Goal: Transaction & Acquisition: Purchase product/service

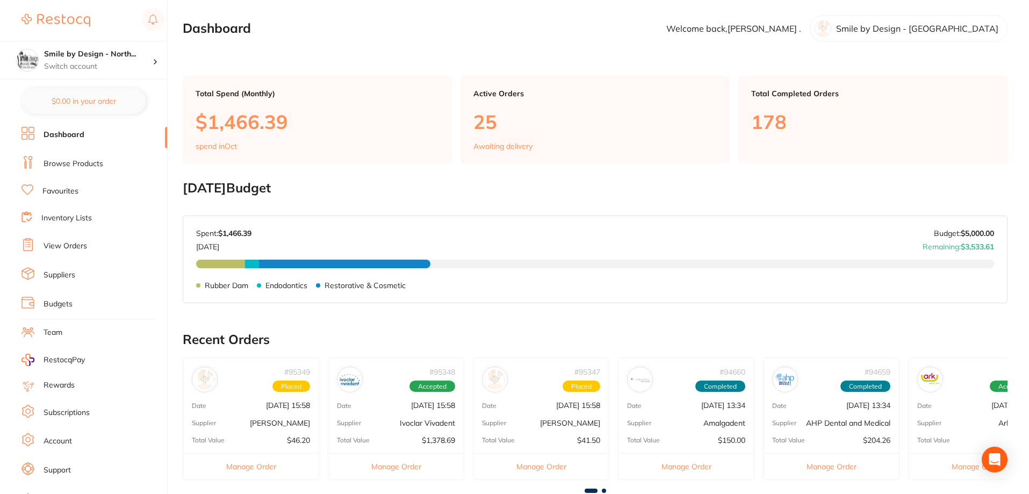
click at [52, 167] on link "Browse Products" at bounding box center [74, 164] width 60 height 11
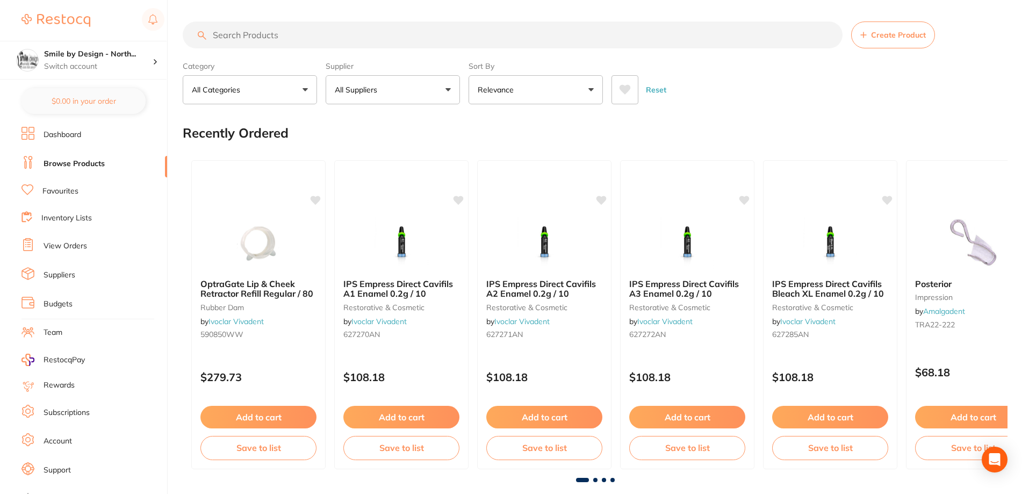
click at [290, 34] on input "search" at bounding box center [513, 34] width 660 height 27
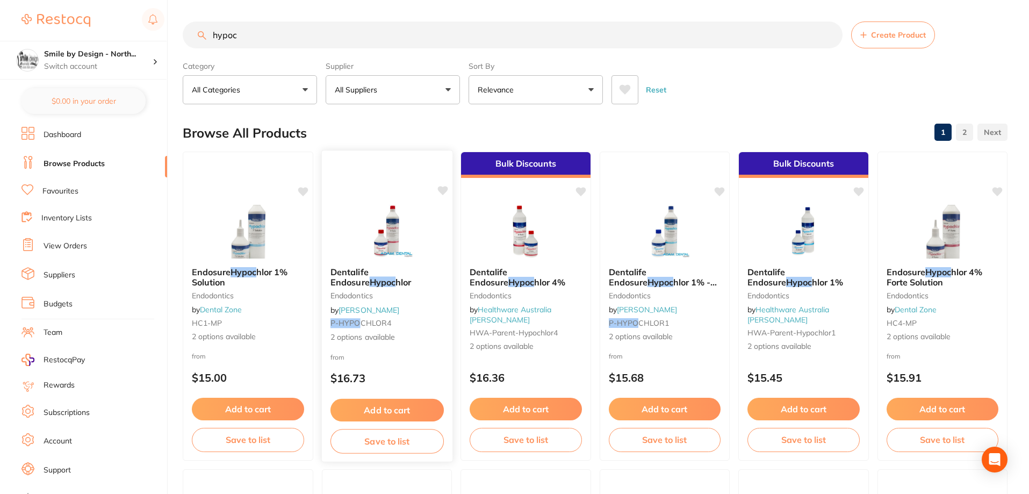
type input "hypoc"
click at [391, 410] on button "Add to cart" at bounding box center [386, 410] width 113 height 23
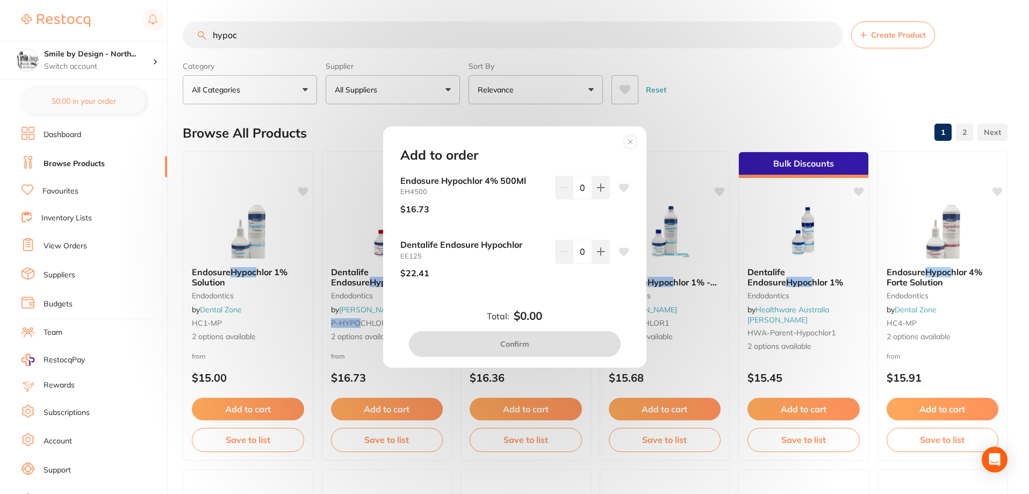
click at [353, 285] on div "Add to order Endosure Hypochlor 4% 500Ml EH4500 $16.73 0 Dentalife Endosure Hyp…" at bounding box center [514, 247] width 1029 height 494
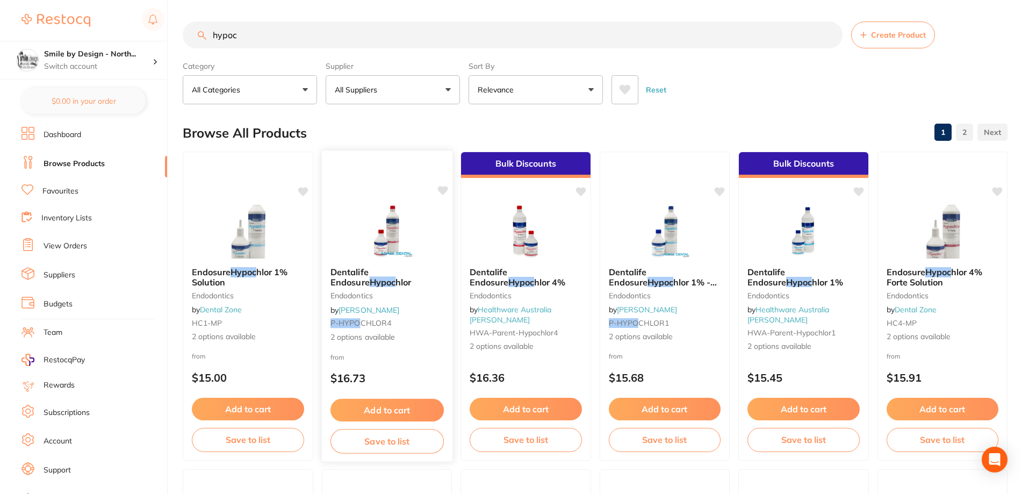
click at [365, 275] on span "Dentalife Endosure" at bounding box center [349, 277] width 39 height 21
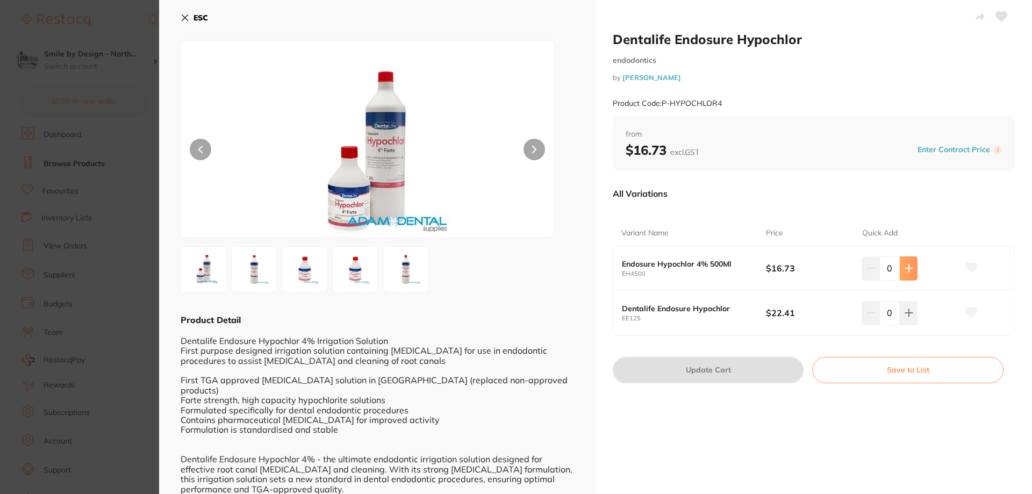
click at [900, 265] on button at bounding box center [909, 268] width 18 height 24
type input "1"
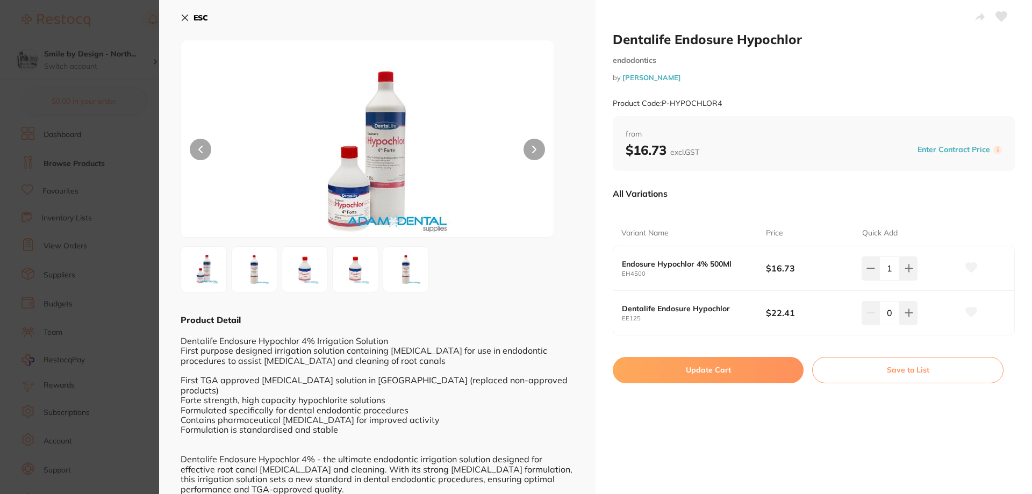
click at [728, 379] on button "Update Cart" at bounding box center [708, 370] width 191 height 26
checkbox input "false"
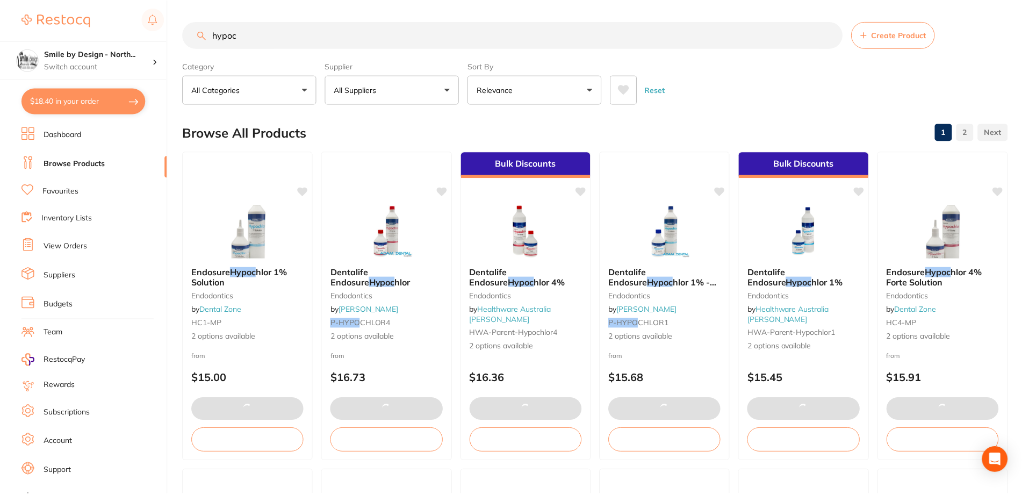
scroll to position [1182, 0]
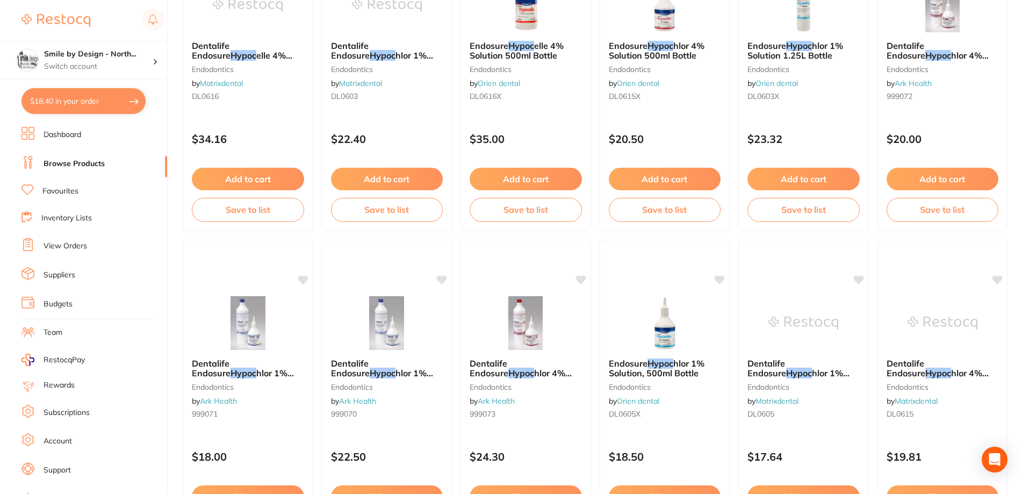
click at [74, 164] on link "Browse Products" at bounding box center [74, 164] width 61 height 11
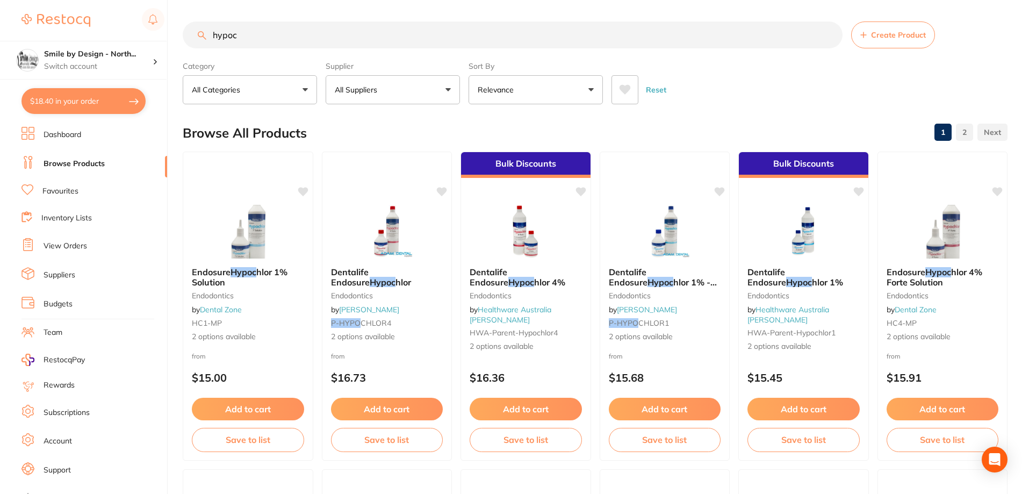
drag, startPoint x: 270, startPoint y: 33, endPoint x: 191, endPoint y: 33, distance: 79.0
click at [191, 33] on input "hypoc" at bounding box center [513, 34] width 660 height 27
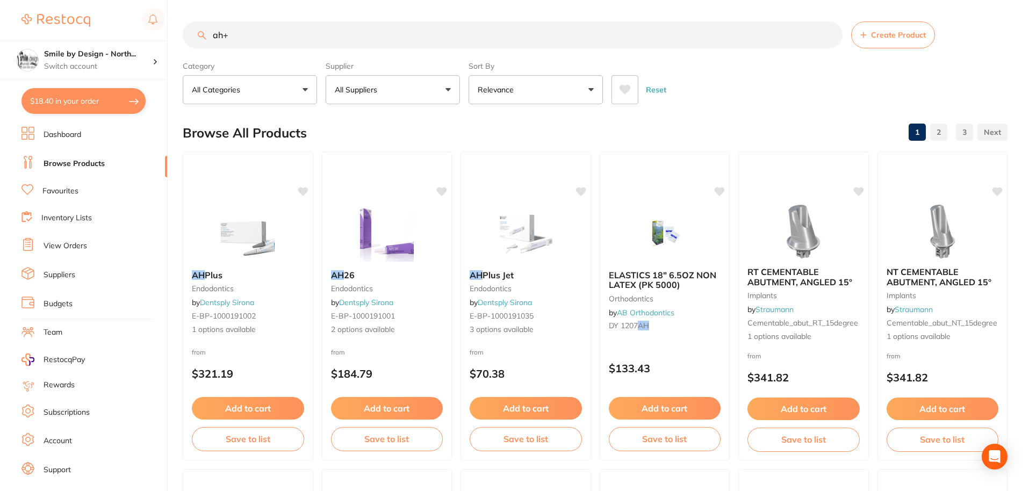
drag, startPoint x: 276, startPoint y: 38, endPoint x: 196, endPoint y: 31, distance: 80.4
click at [196, 31] on input "ah+" at bounding box center [513, 34] width 660 height 27
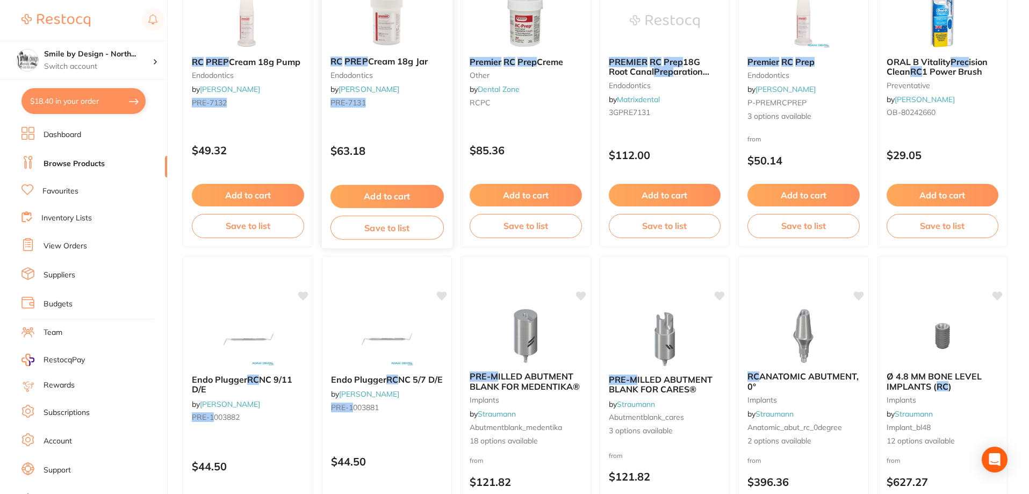
scroll to position [215, 0]
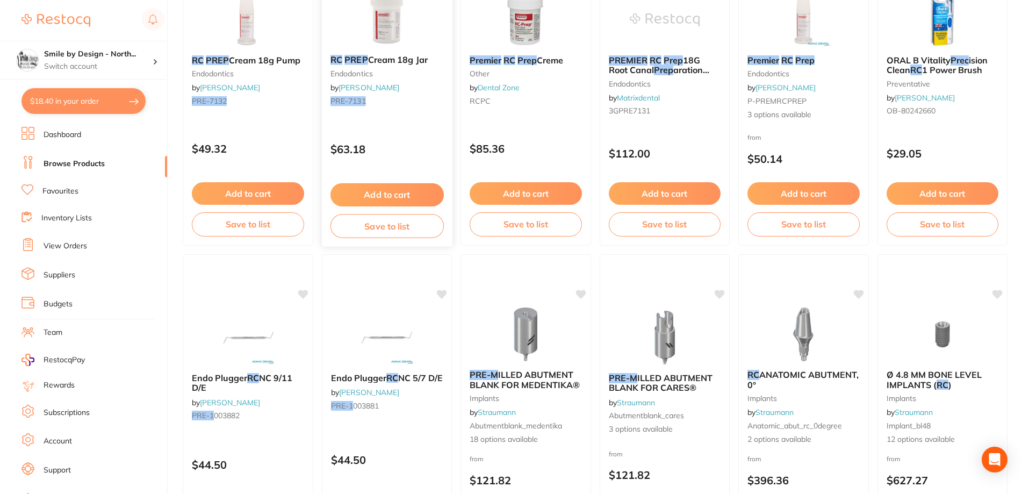
type input "rc prep"
click at [409, 196] on button "Add to cart" at bounding box center [386, 194] width 113 height 23
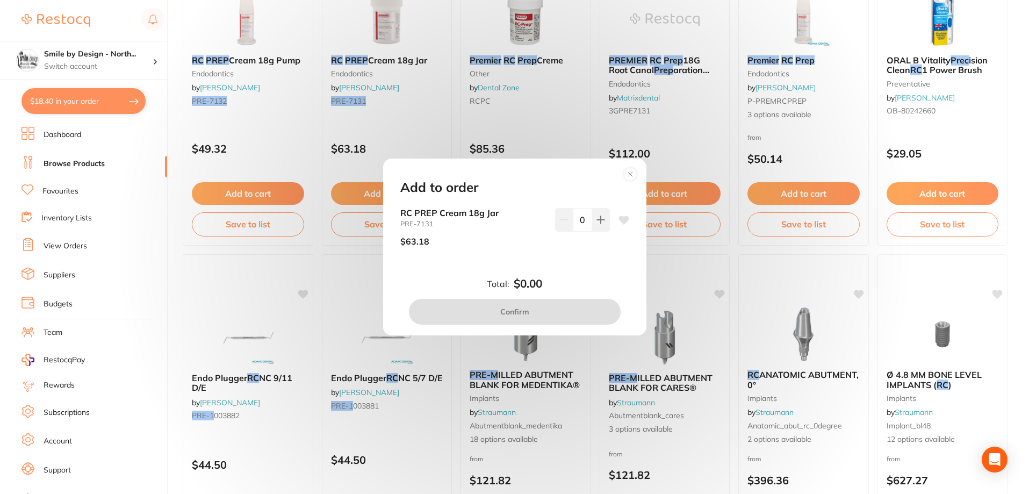
click at [596, 218] on icon at bounding box center [600, 219] width 9 height 9
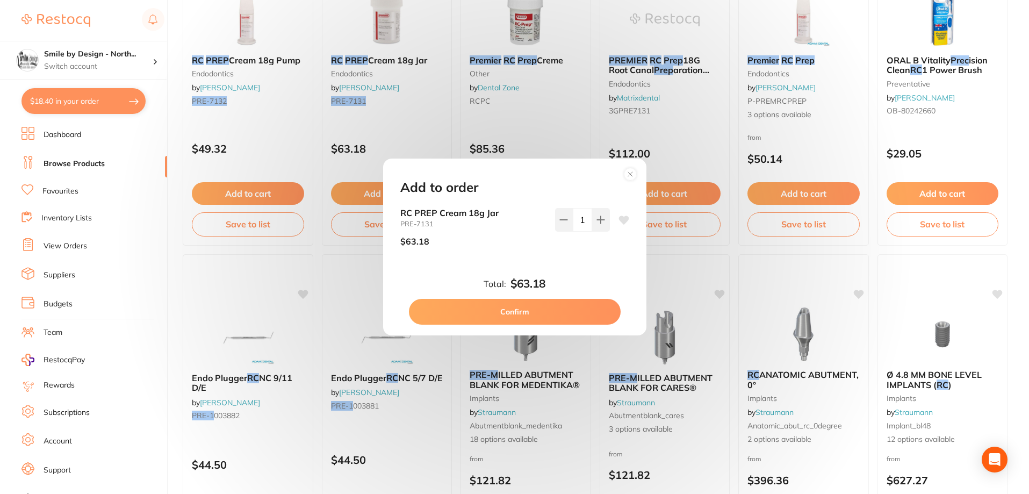
type input "1"
click at [553, 314] on button "Confirm" at bounding box center [515, 312] width 212 height 26
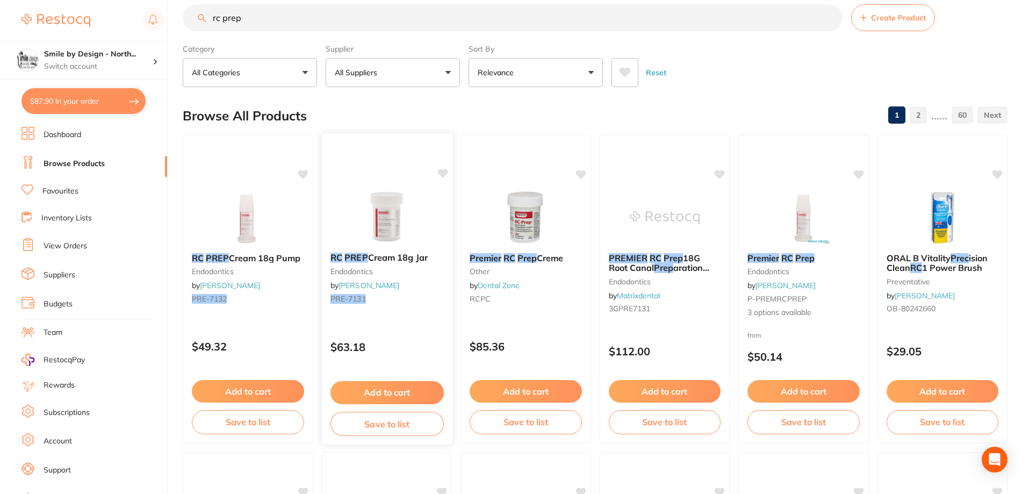
scroll to position [0, 0]
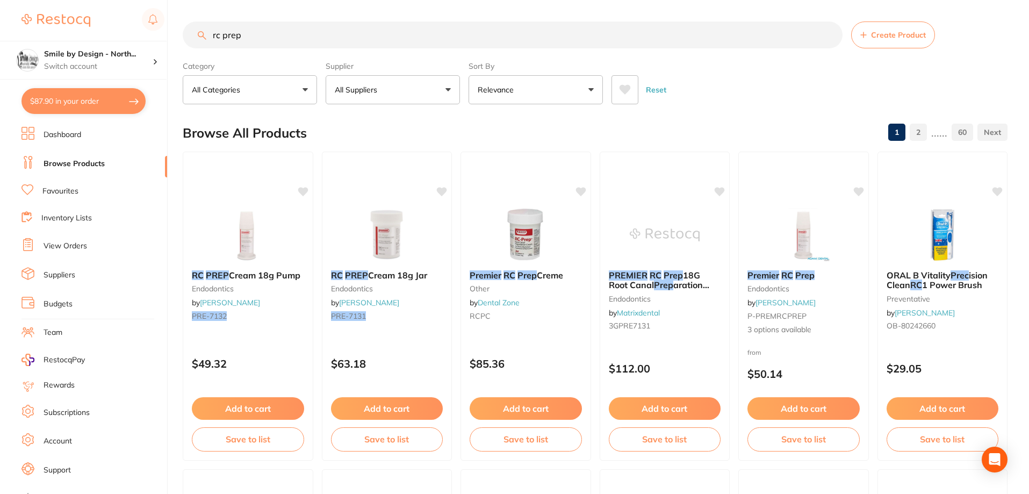
drag, startPoint x: 263, startPoint y: 38, endPoint x: 196, endPoint y: 37, distance: 67.7
click at [196, 37] on input "rc prep" at bounding box center [513, 34] width 660 height 27
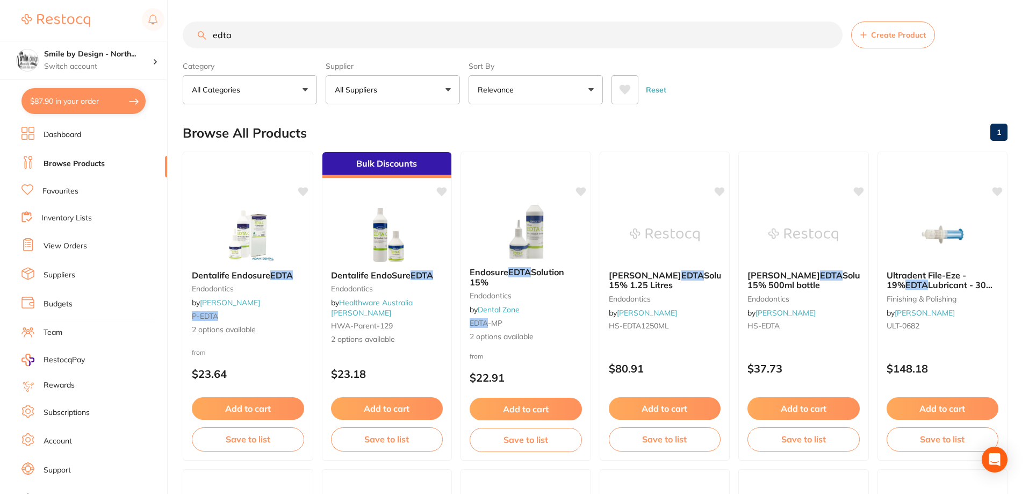
type input "edta"
click at [428, 92] on button "All Suppliers" at bounding box center [393, 89] width 134 height 29
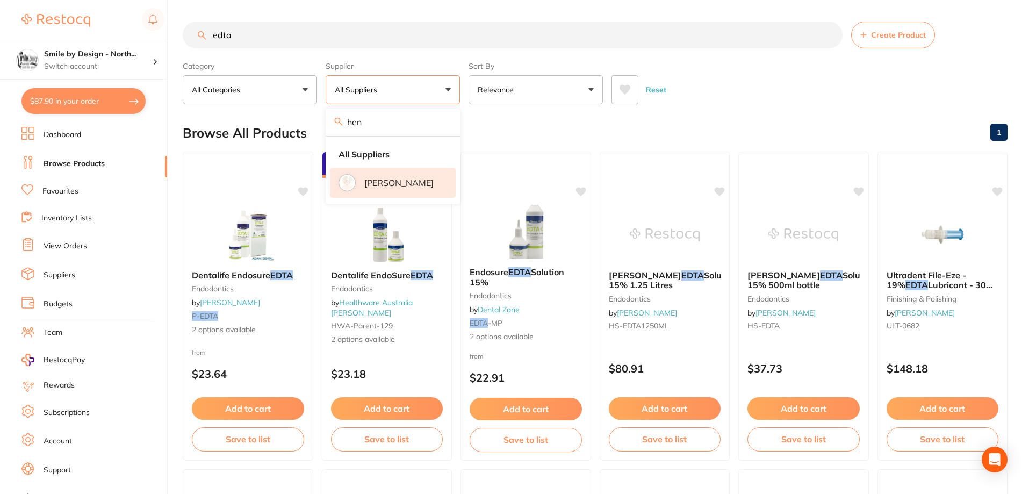
type input "hen"
click at [358, 182] on li "[PERSON_NAME]" at bounding box center [393, 183] width 126 height 30
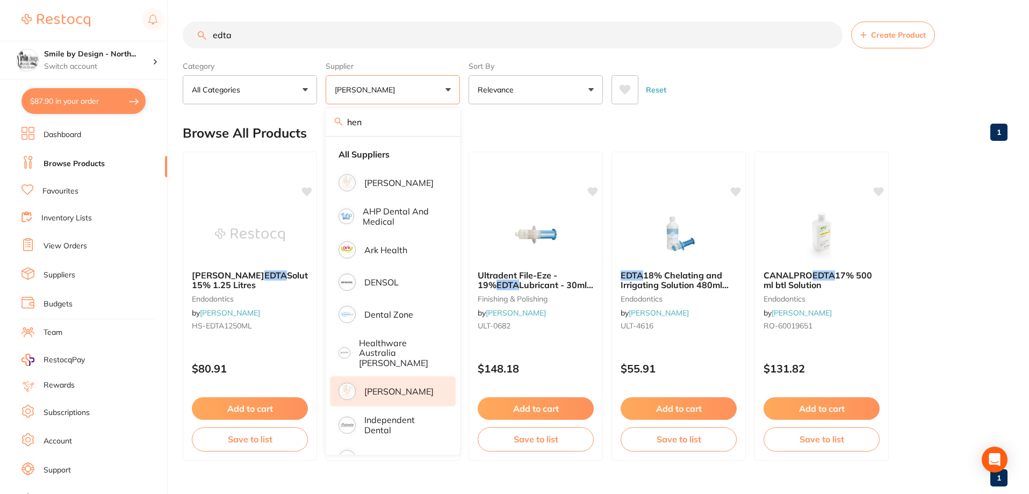
click at [587, 127] on div "Browse All Products 1" at bounding box center [595, 133] width 825 height 36
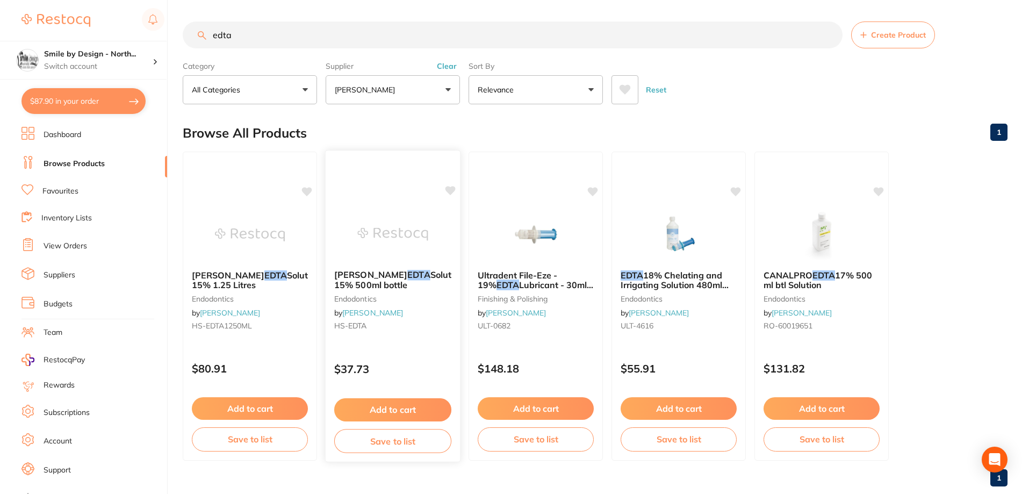
click at [385, 410] on button "Add to cart" at bounding box center [392, 409] width 117 height 23
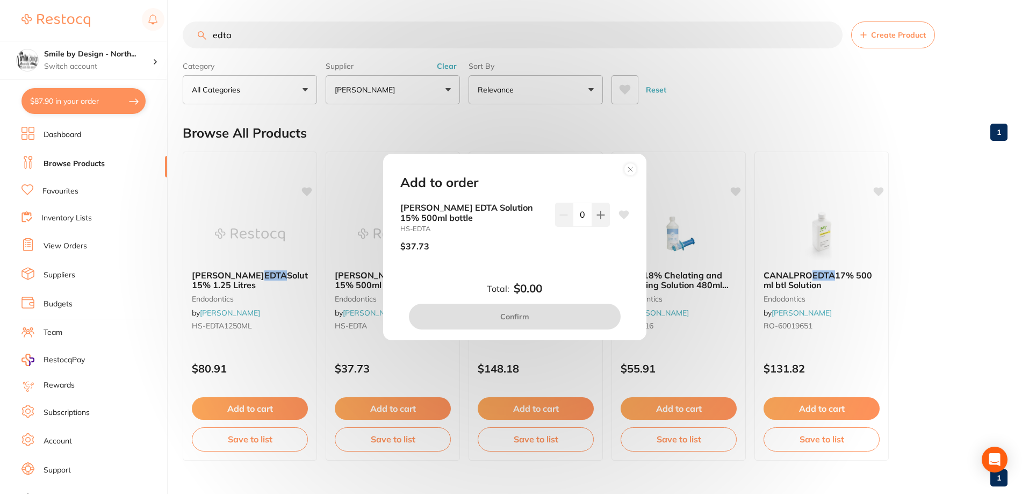
drag, startPoint x: 603, startPoint y: 220, endPoint x: 585, endPoint y: 261, distance: 44.5
click at [603, 221] on button at bounding box center [601, 215] width 18 height 24
type input "1"
click at [571, 312] on button "Confirm" at bounding box center [515, 317] width 212 height 26
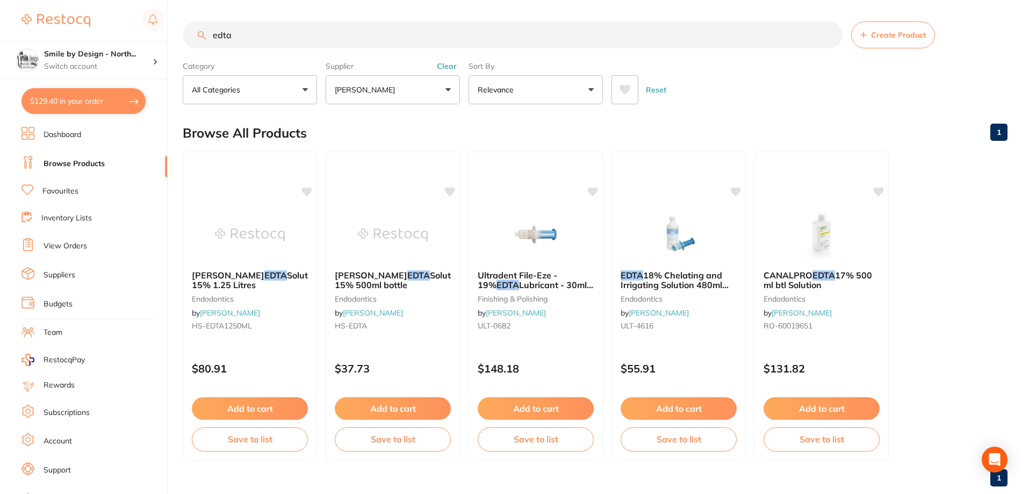
click at [70, 98] on button "$129.40 in your order" at bounding box center [83, 101] width 124 height 26
checkbox input "true"
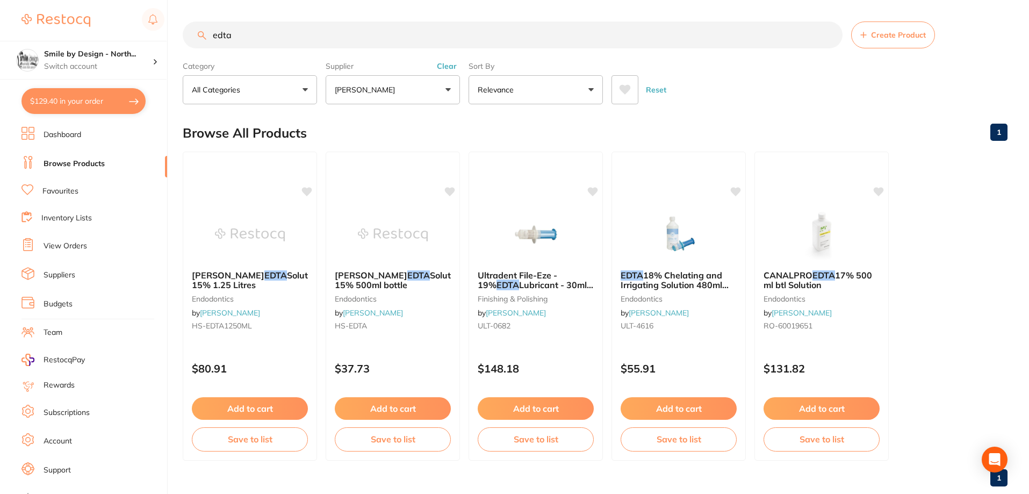
checkbox input "true"
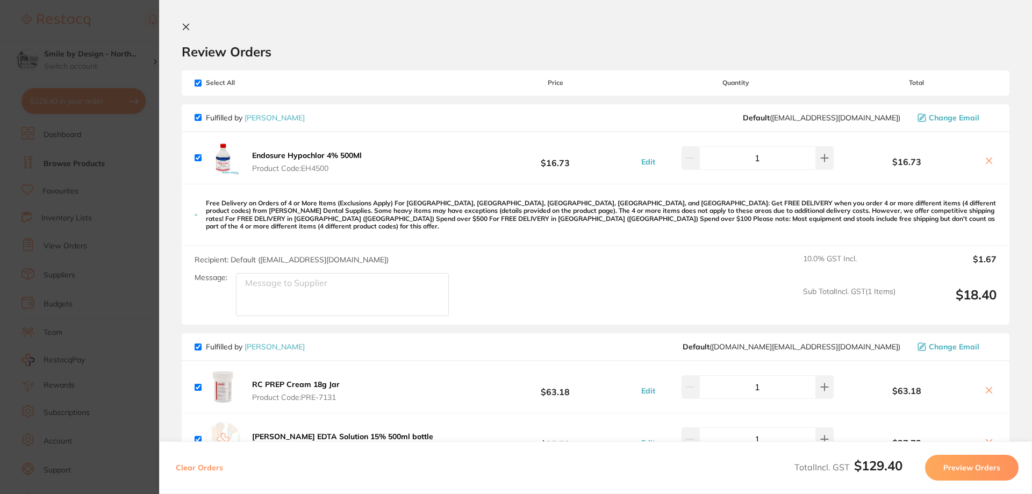
click at [185, 27] on icon at bounding box center [186, 27] width 6 height 6
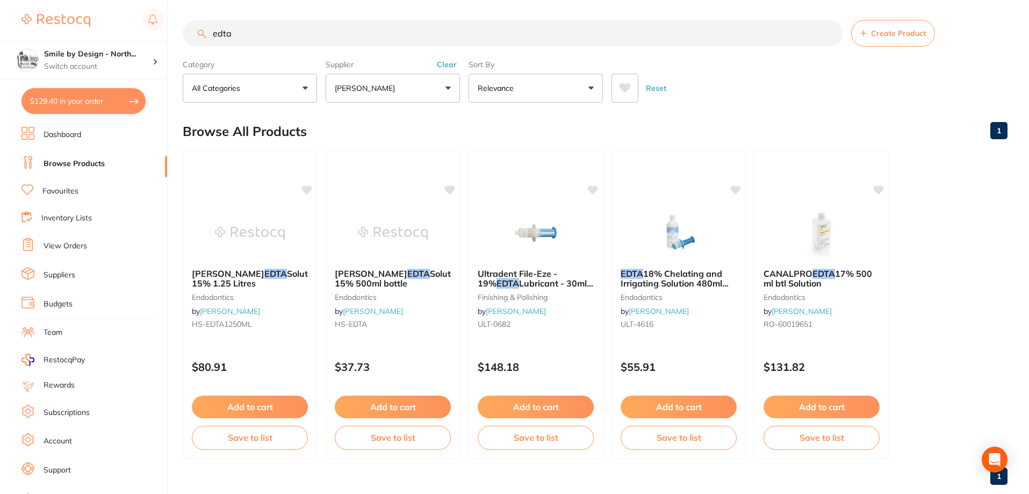
drag, startPoint x: 268, startPoint y: 34, endPoint x: 175, endPoint y: 33, distance: 93.0
click at [175, 33] on div "$129.40 Smile by Design - North... Switch account Smile by Design Smile by Desi…" at bounding box center [514, 245] width 1029 height 494
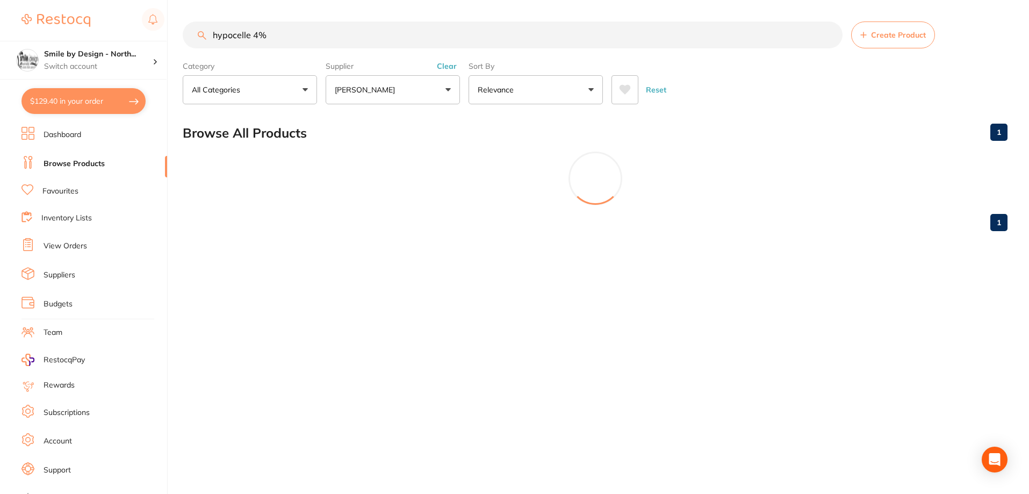
scroll to position [0, 0]
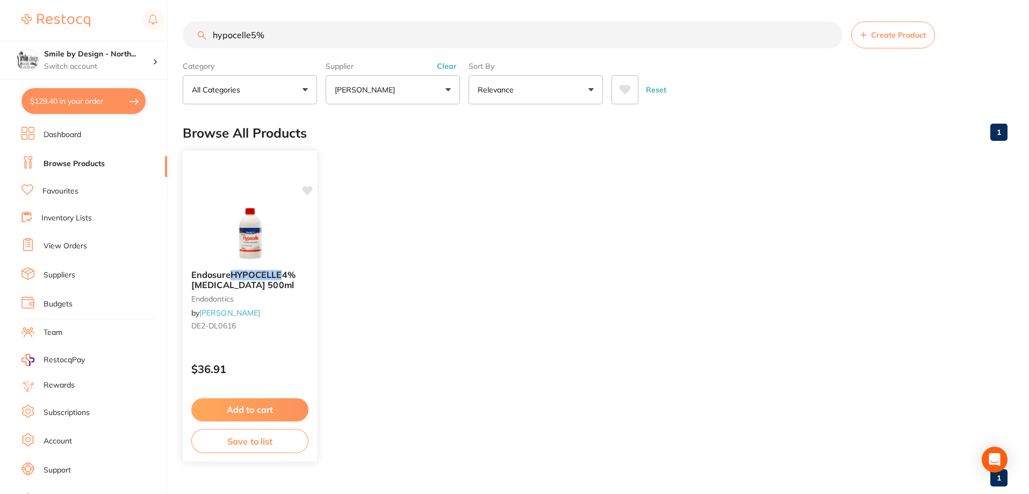
type input "hypocelle5%"
click at [281, 408] on button "Add to cart" at bounding box center [249, 409] width 117 height 23
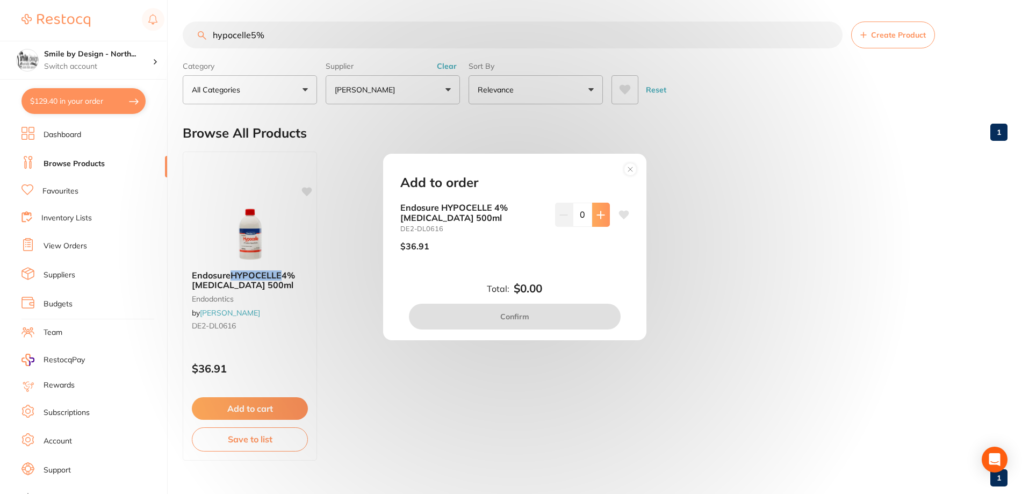
click at [603, 219] on button at bounding box center [601, 215] width 18 height 24
type input "1"
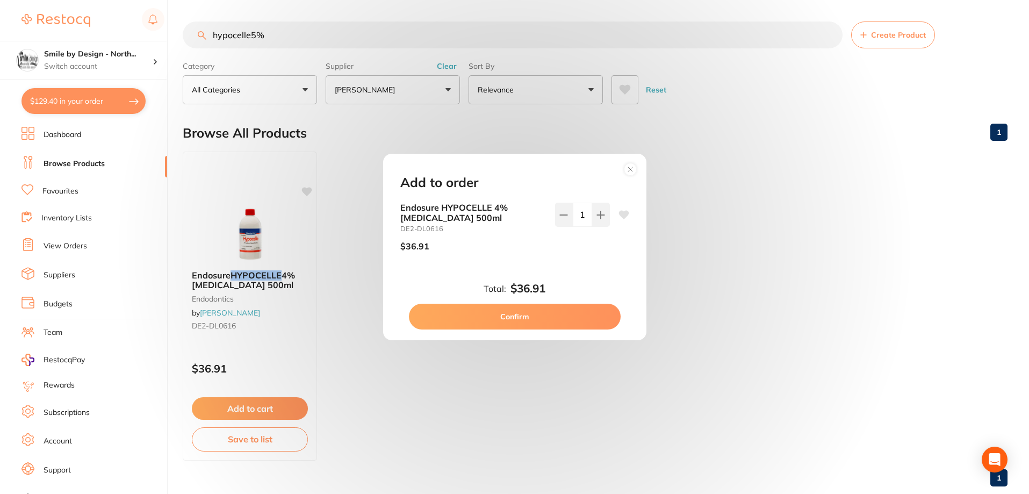
click at [566, 320] on button "Confirm" at bounding box center [515, 317] width 212 height 26
checkbox input "false"
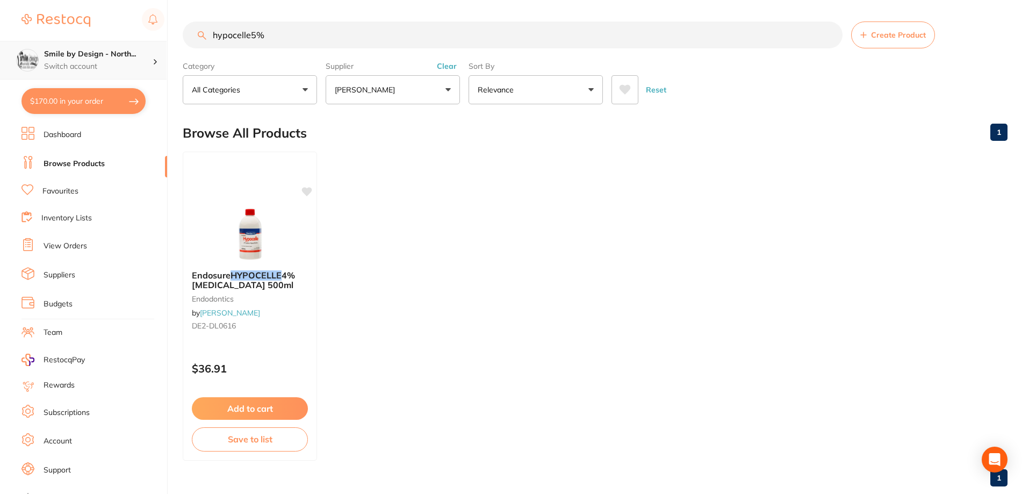
click at [131, 63] on p "Switch account" at bounding box center [98, 66] width 109 height 11
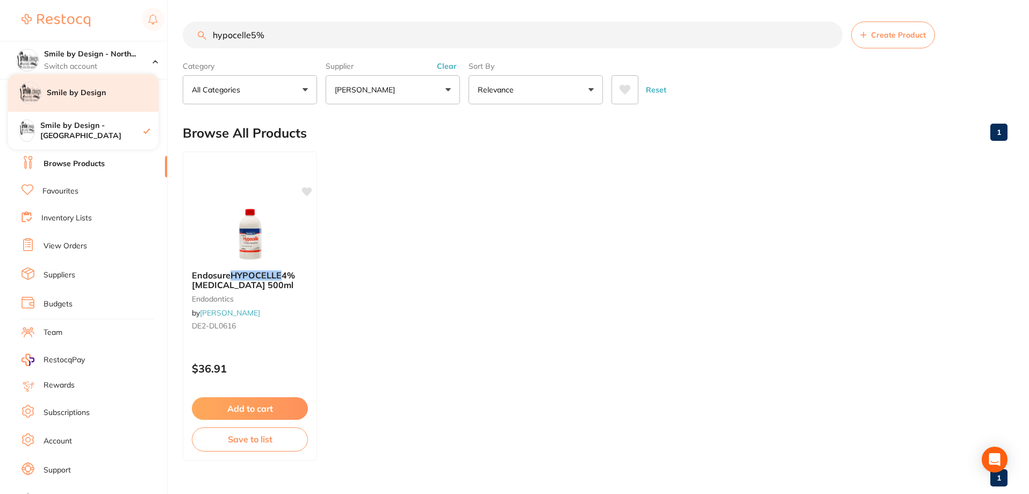
click at [112, 94] on h4 "Smile by Design" at bounding box center [103, 93] width 112 height 11
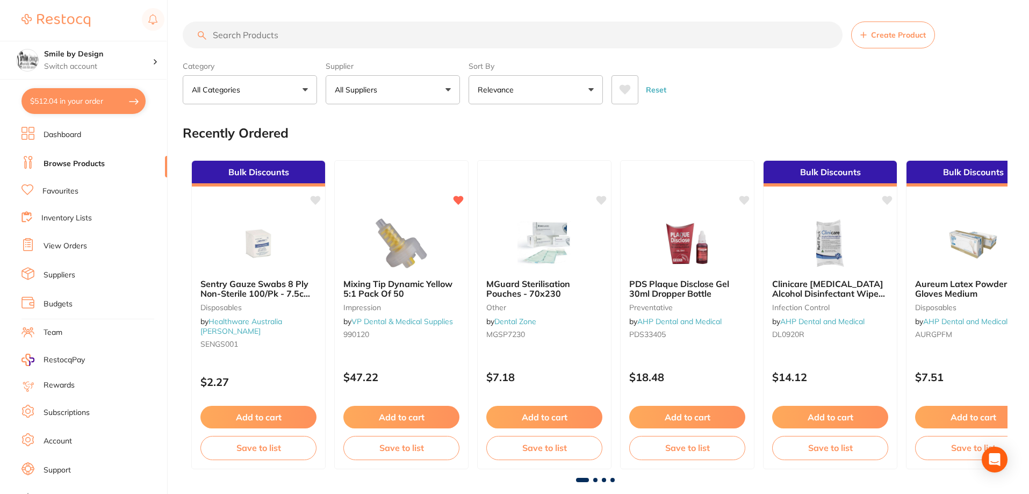
click at [63, 333] on li "Team" at bounding box center [94, 333] width 146 height 16
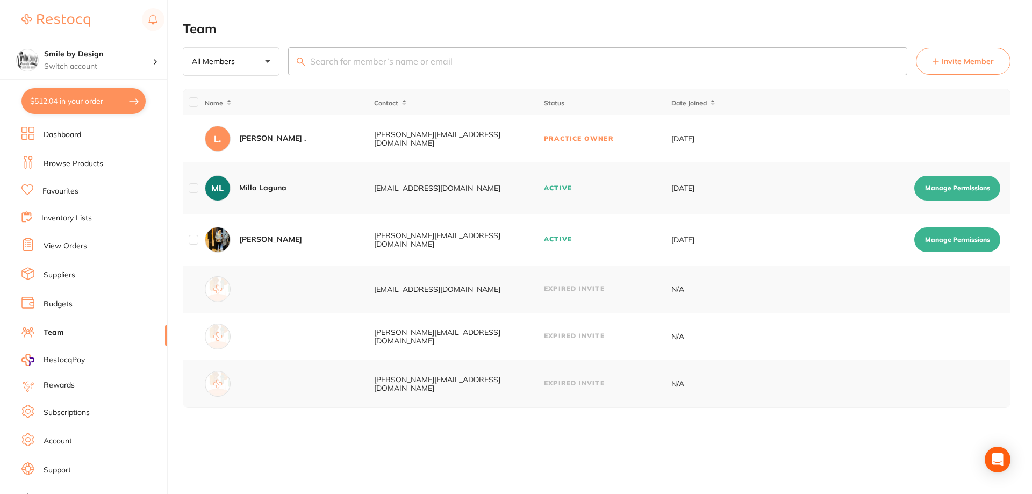
click at [74, 247] on link "View Orders" at bounding box center [66, 246] width 44 height 11
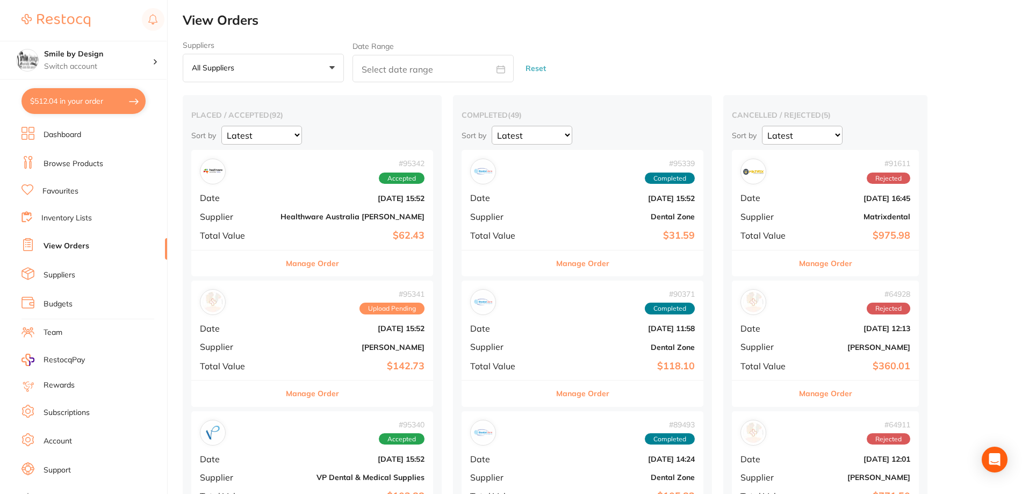
click at [63, 333] on li "Team" at bounding box center [94, 333] width 146 height 16
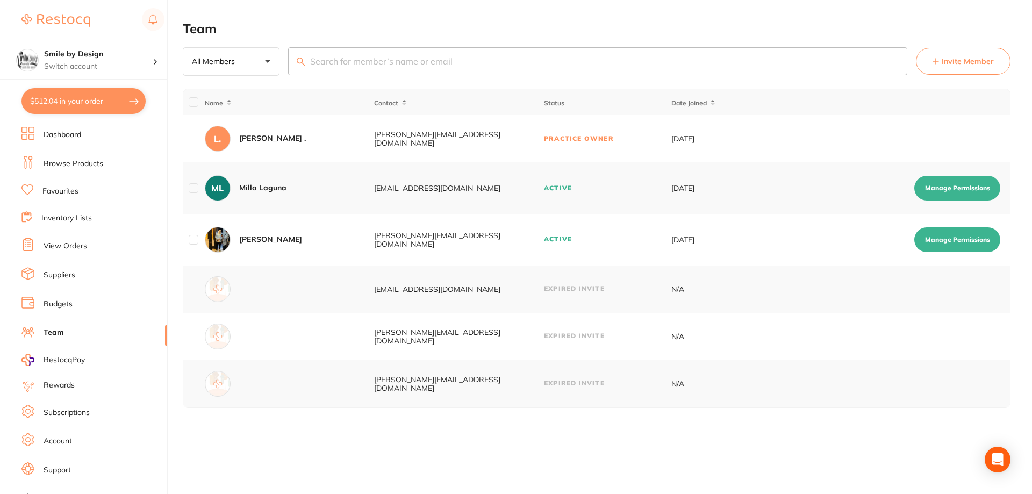
click at [553, 190] on td "Active" at bounding box center [606, 188] width 127 height 52
drag, startPoint x: 245, startPoint y: 187, endPoint x: 303, endPoint y: 187, distance: 58.6
click at [303, 187] on div "[PERSON_NAME] Laguna" at bounding box center [289, 188] width 169 height 26
click at [387, 184] on div "[EMAIL_ADDRESS][DOMAIN_NAME]" at bounding box center [458, 188] width 169 height 9
drag, startPoint x: 366, startPoint y: 187, endPoint x: 476, endPoint y: 191, distance: 109.2
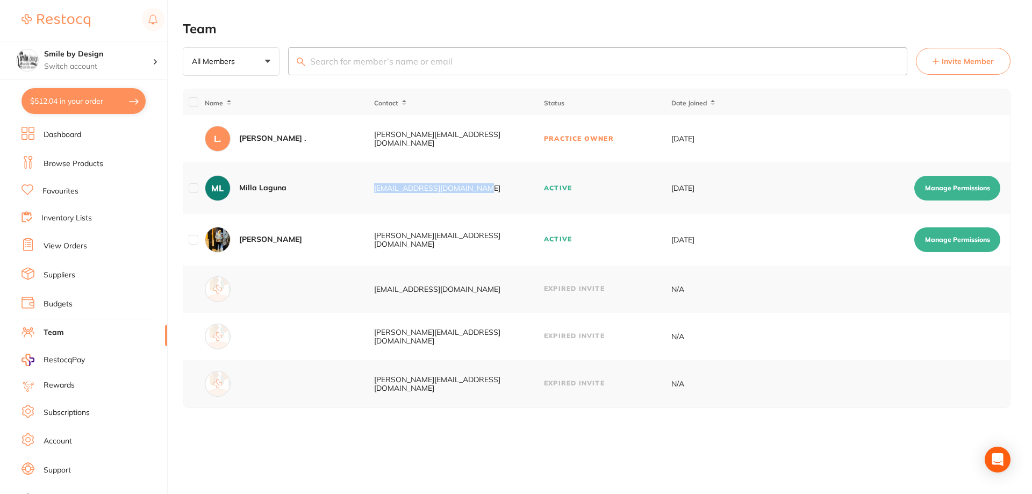
click at [476, 191] on tr "[PERSON_NAME] Laguna [EMAIL_ADDRESS][DOMAIN_NAME] Active [DATE] Manage Permissi…" at bounding box center [596, 188] width 826 height 52
click at [516, 190] on div "[EMAIL_ADDRESS][DOMAIN_NAME]" at bounding box center [458, 188] width 169 height 9
drag, startPoint x: 539, startPoint y: 188, endPoint x: 592, endPoint y: 188, distance: 53.2
click at [592, 188] on tr "[PERSON_NAME] Laguna [EMAIL_ADDRESS][DOMAIN_NAME] Active [DATE] Manage Permissi…" at bounding box center [596, 188] width 826 height 52
click at [671, 185] on td "[DATE]" at bounding box center [713, 188] width 85 height 52
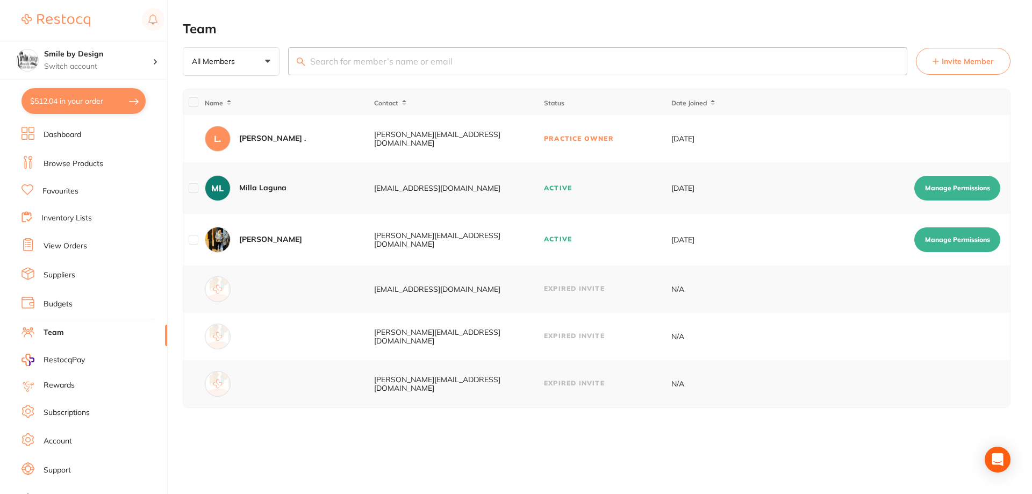
drag, startPoint x: 671, startPoint y: 190, endPoint x: 729, endPoint y: 187, distance: 58.7
click at [729, 187] on td "[DATE]" at bounding box center [713, 188] width 85 height 52
click at [729, 191] on td "[DATE]" at bounding box center [713, 188] width 85 height 52
click at [80, 248] on link "View Orders" at bounding box center [66, 246] width 44 height 11
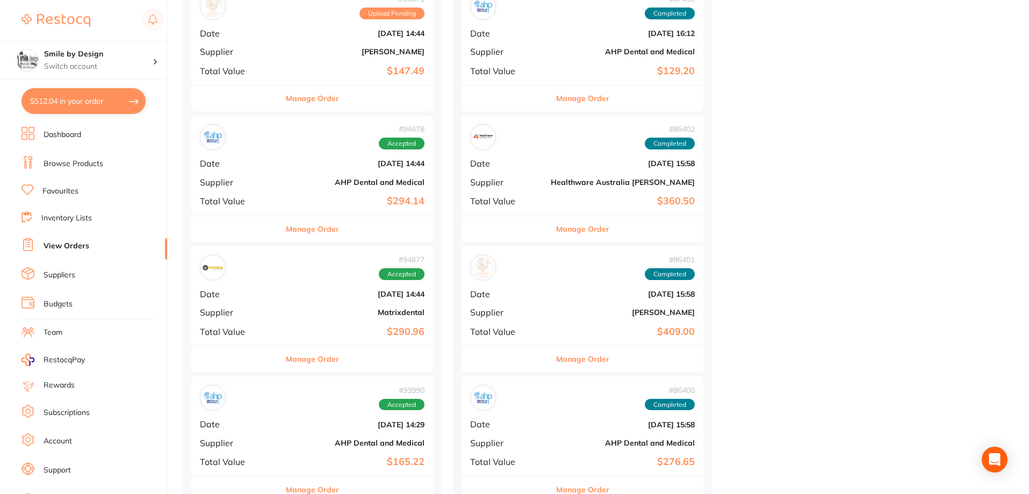
scroll to position [967, 0]
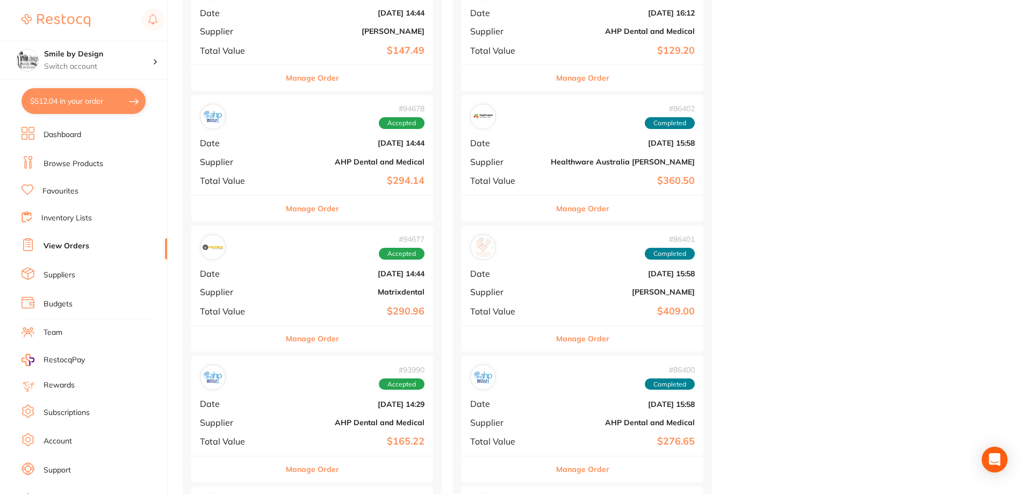
click at [321, 288] on b "Matrixdental" at bounding box center [353, 291] width 144 height 9
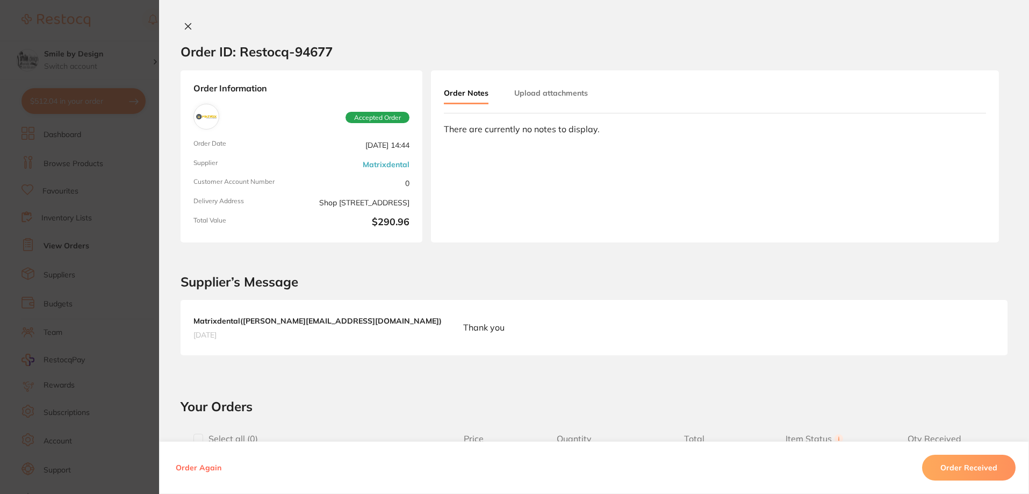
click at [187, 25] on icon at bounding box center [188, 27] width 6 height 6
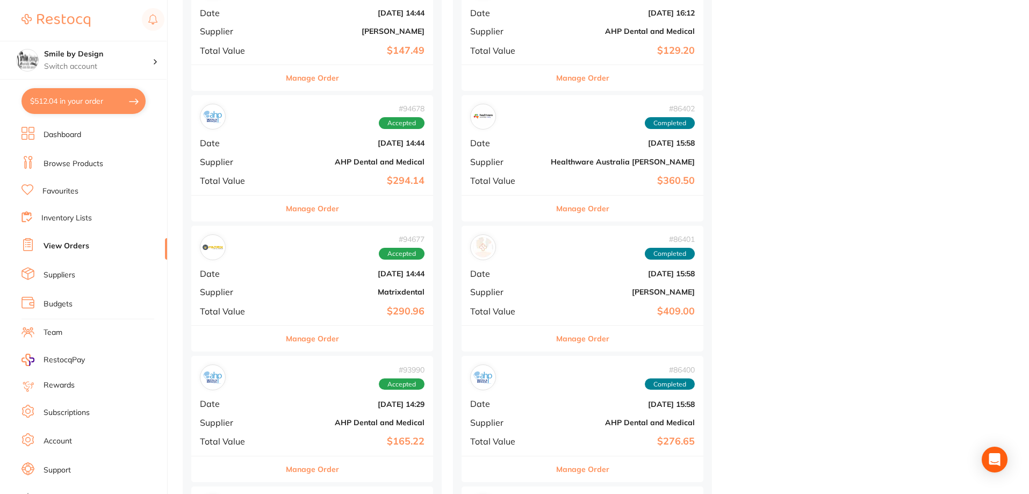
click at [311, 291] on b "Matrixdental" at bounding box center [353, 291] width 144 height 9
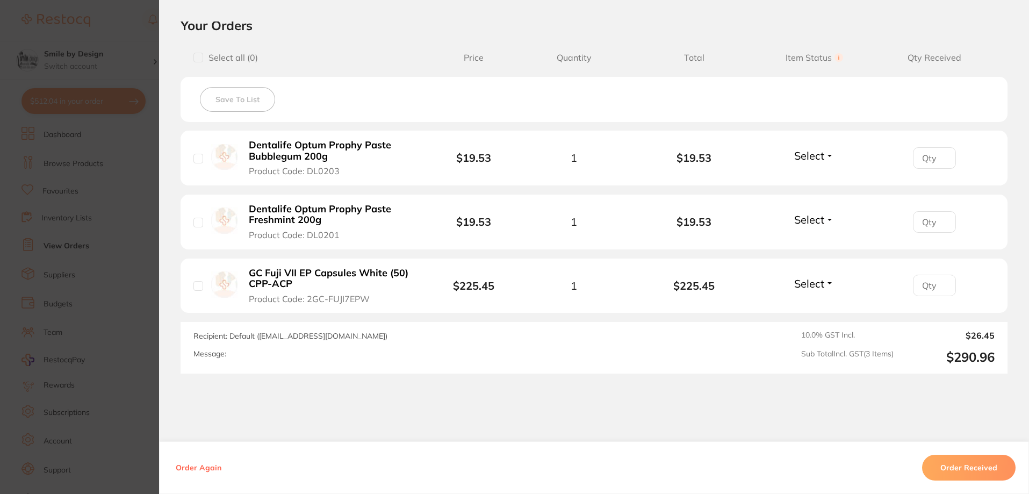
scroll to position [421, 0]
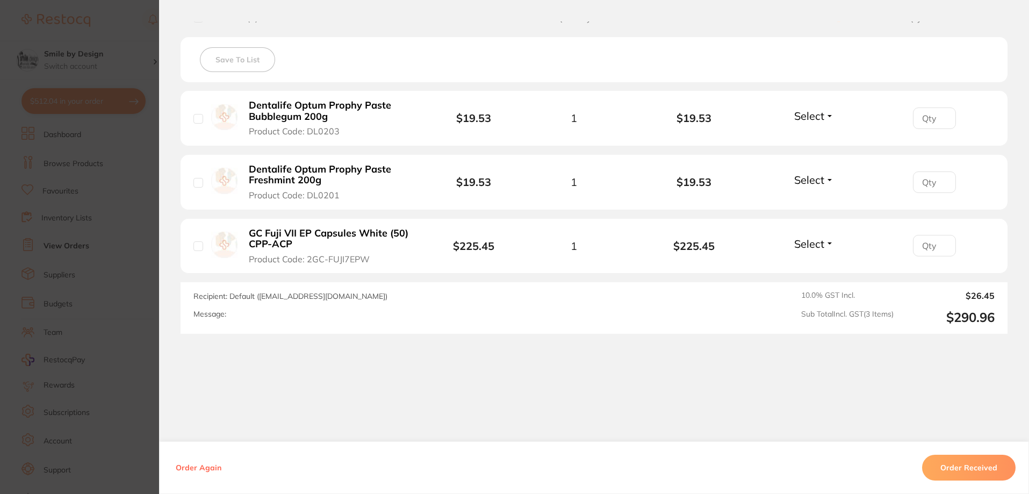
click at [822, 246] on button "Select" at bounding box center [814, 243] width 46 height 13
click at [816, 269] on span "Received" at bounding box center [814, 267] width 27 height 8
click at [145, 68] on section "Order ID: Restocq- 94677 Order Information 1 Received Accepted Order Order Date…" at bounding box center [514, 247] width 1029 height 494
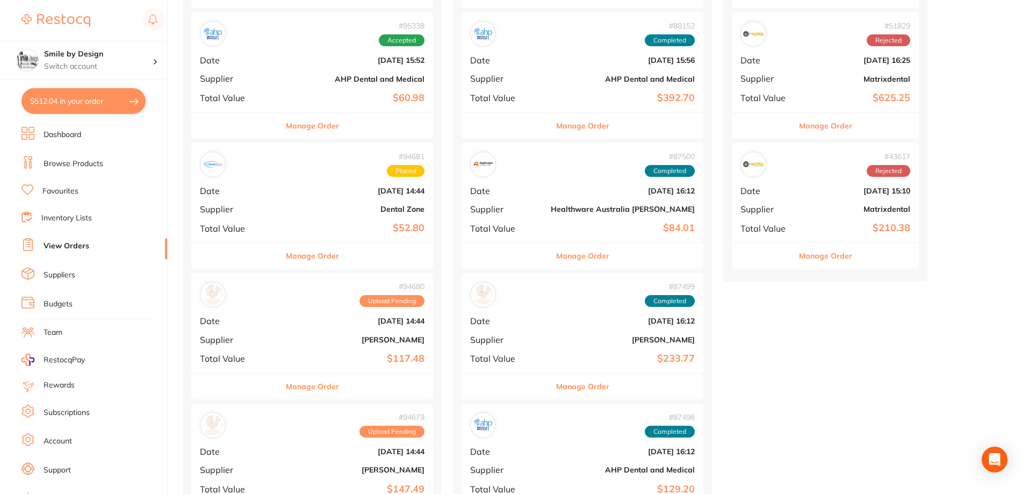
scroll to position [537, 0]
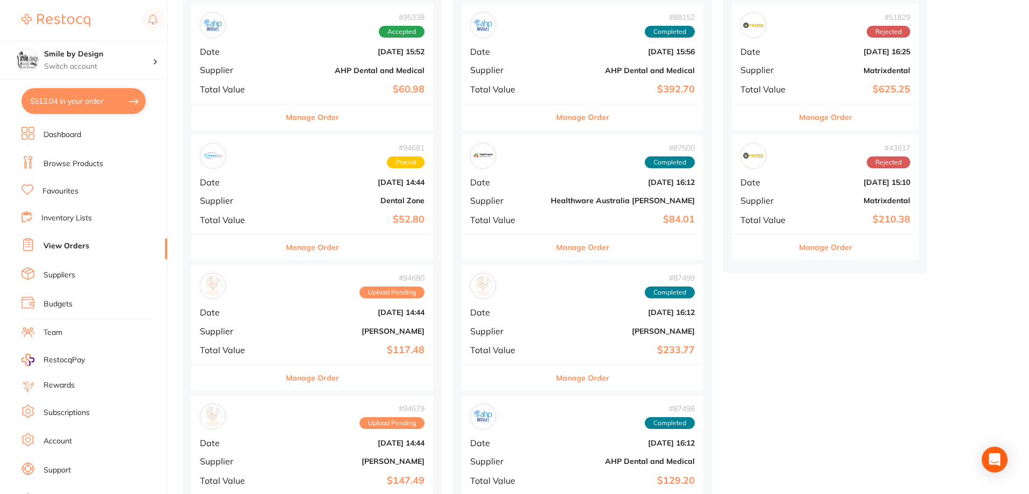
click at [328, 197] on b "Dental Zone" at bounding box center [353, 200] width 144 height 9
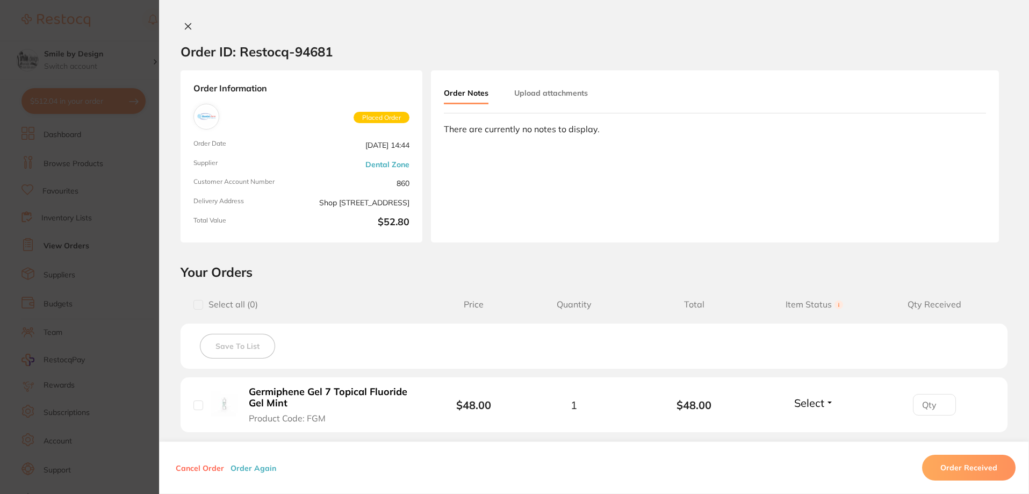
scroll to position [159, 0]
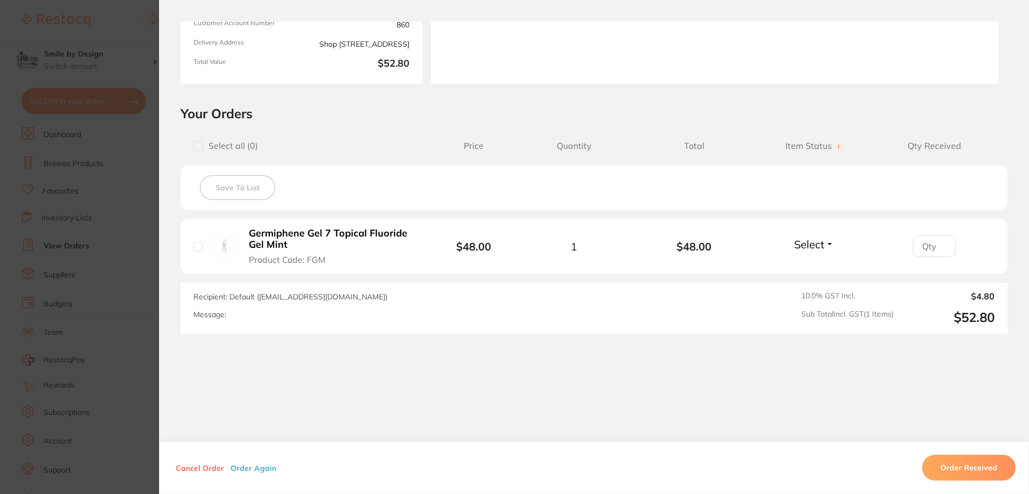
click at [112, 110] on section "Order ID: Restocq- 94681 Order Information Placed Order Order Date [DATE] 14:44…" at bounding box center [514, 247] width 1029 height 494
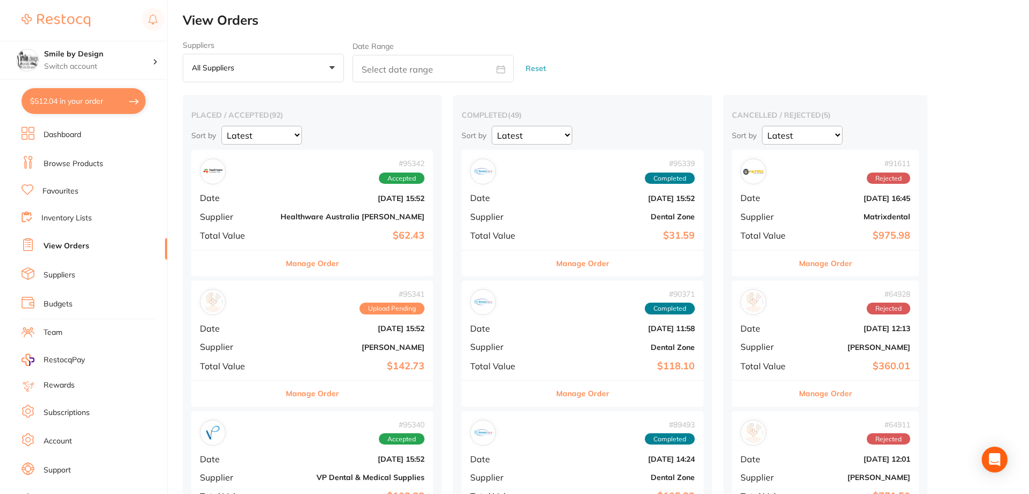
click at [566, 212] on b "Dental Zone" at bounding box center [623, 216] width 144 height 9
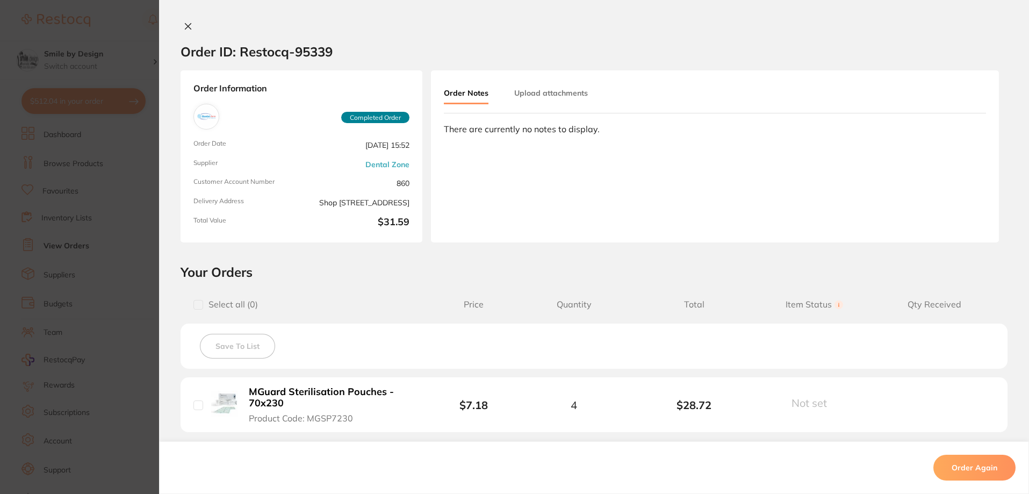
click at [189, 32] on button at bounding box center [188, 26] width 15 height 11
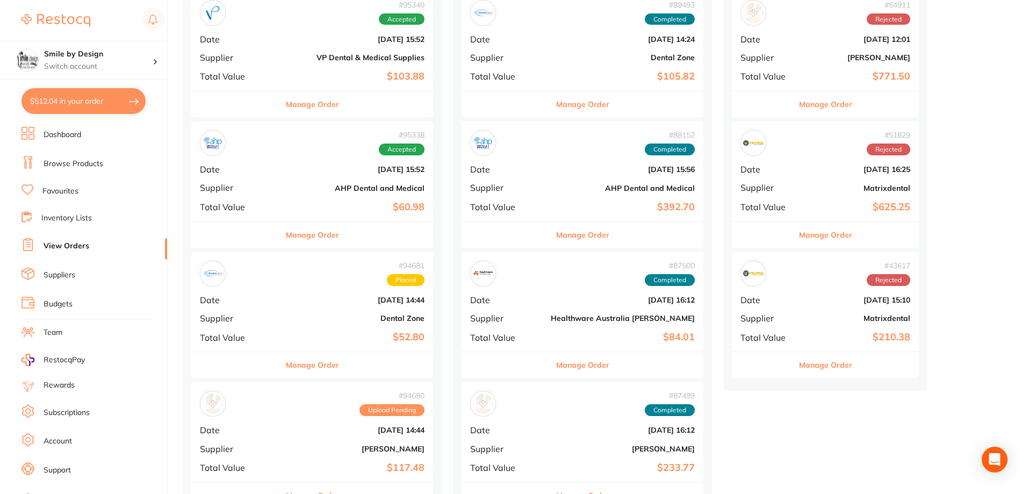
scroll to position [430, 0]
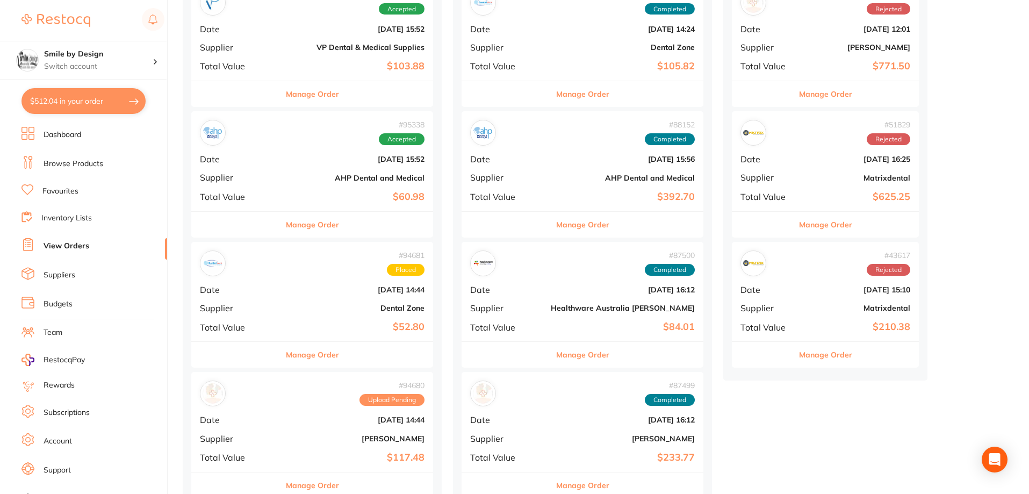
click at [315, 320] on div "# 94681 Placed Date [DATE] 14:44 Supplier Dental Zone Total Value $52.80" at bounding box center [312, 291] width 242 height 99
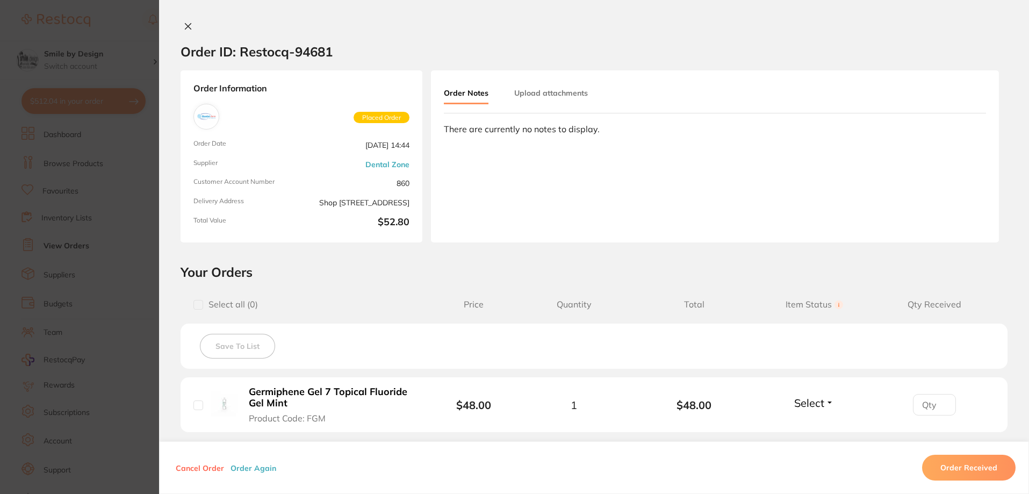
click at [187, 24] on icon at bounding box center [188, 27] width 6 height 6
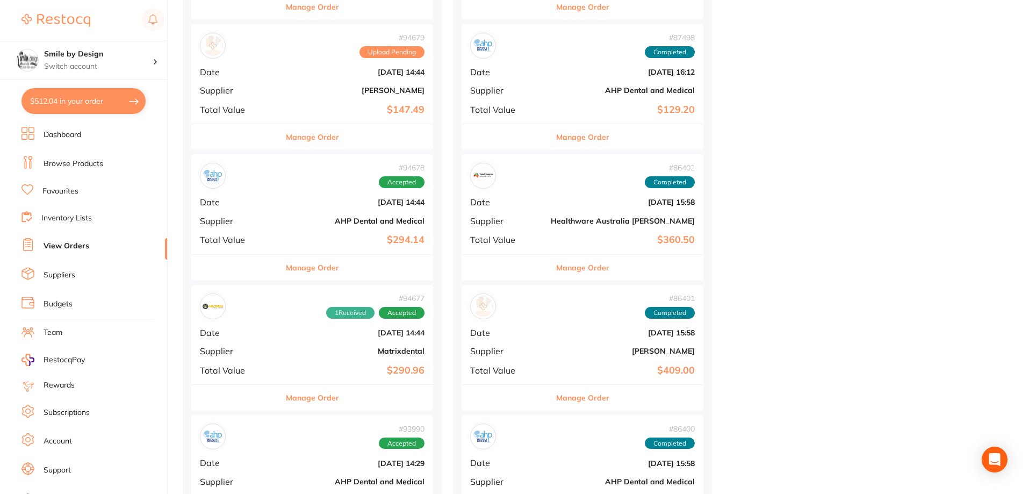
scroll to position [914, 0]
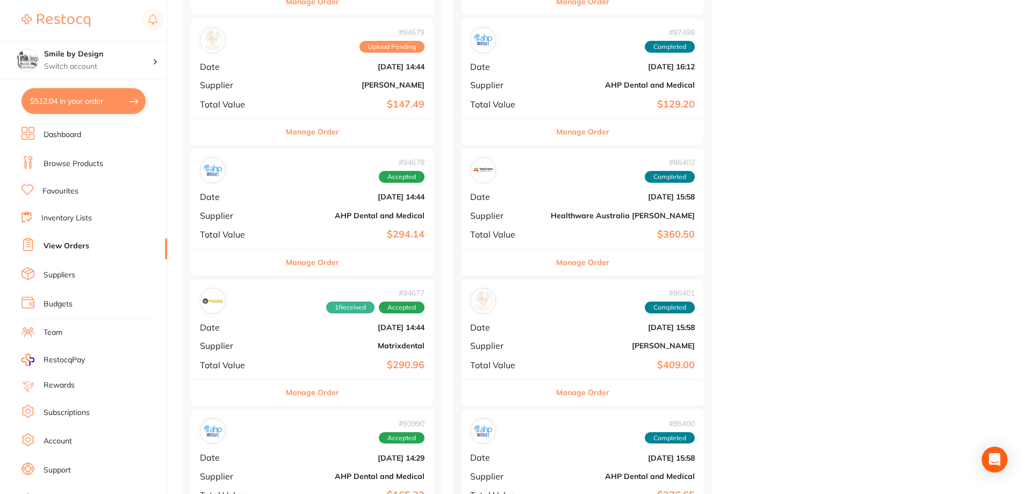
click at [349, 364] on b "$290.96" at bounding box center [353, 365] width 144 height 11
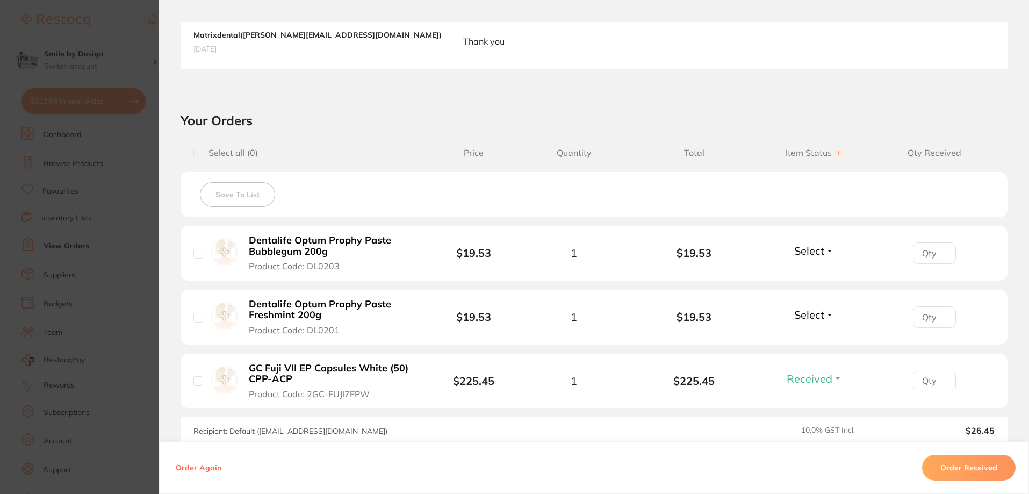
scroll to position [322, 0]
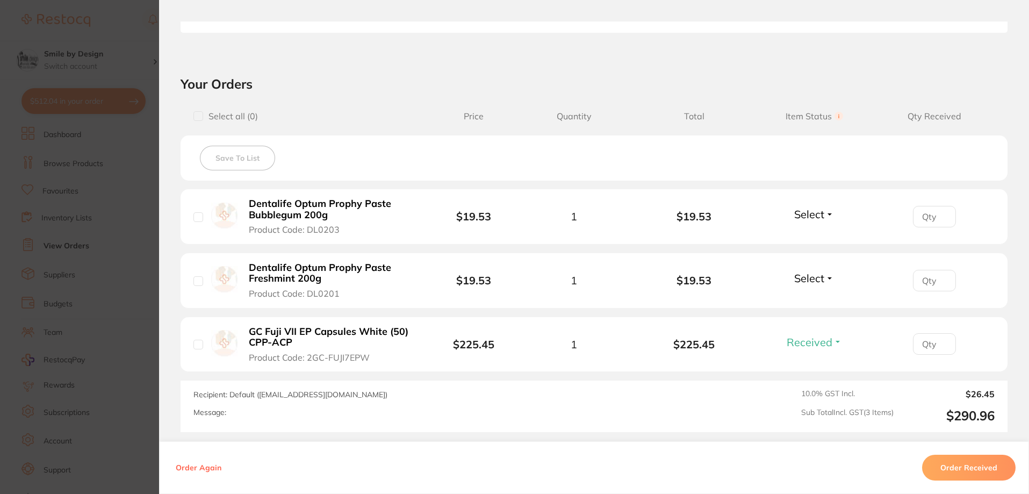
click at [957, 466] on button "Order Received" at bounding box center [969, 468] width 94 height 26
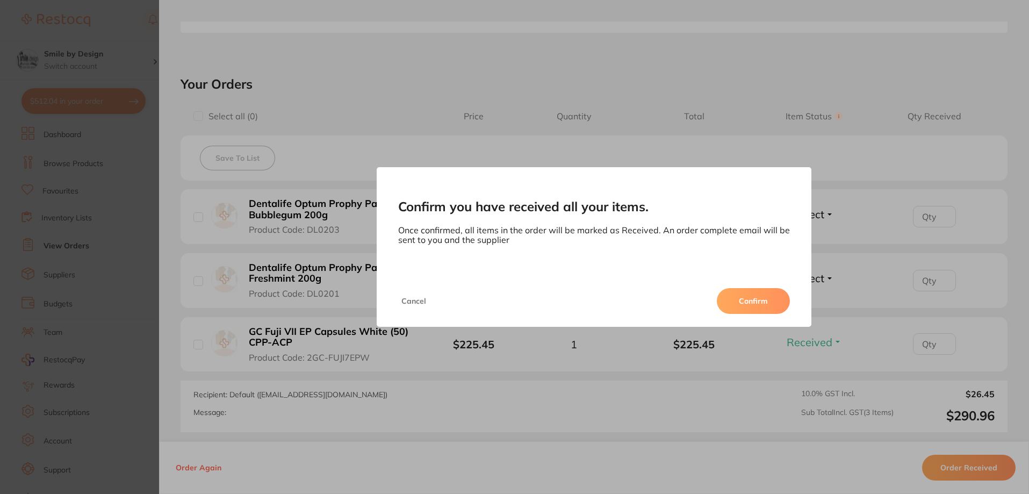
click at [724, 306] on button "Confirm" at bounding box center [753, 301] width 73 height 26
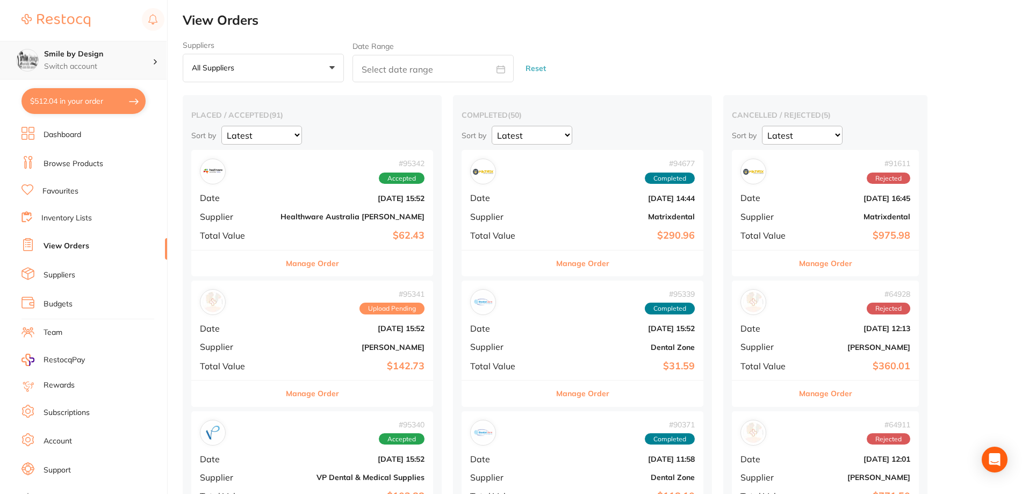
click at [104, 60] on div "Smile by Design Switch account" at bounding box center [98, 60] width 109 height 23
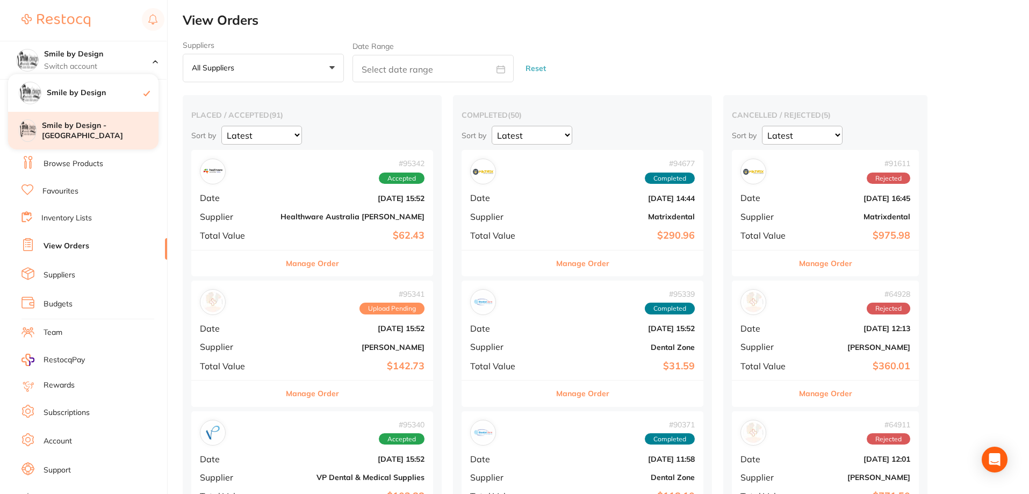
click at [109, 126] on h4 "Smile by Design - [GEOGRAPHIC_DATA]" at bounding box center [100, 130] width 117 height 21
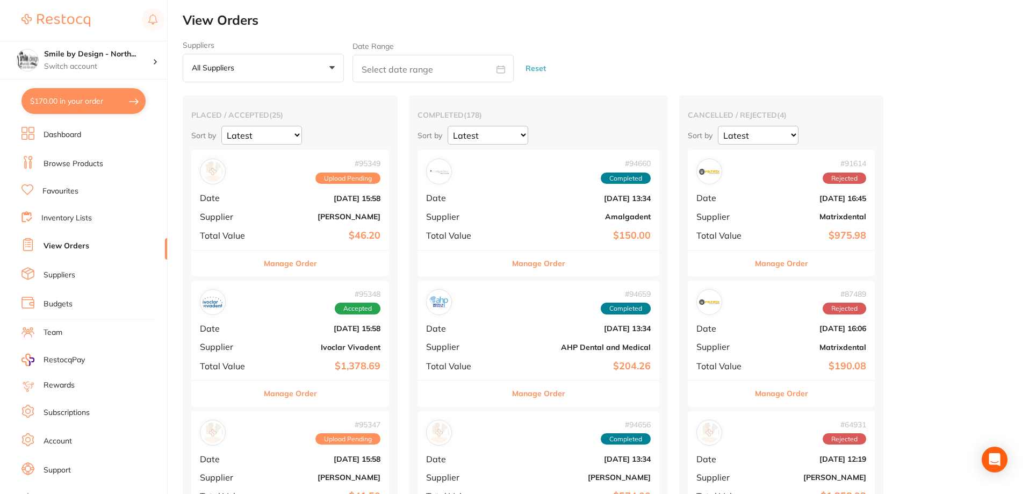
click at [68, 105] on button "$170.00 in your order" at bounding box center [83, 101] width 124 height 26
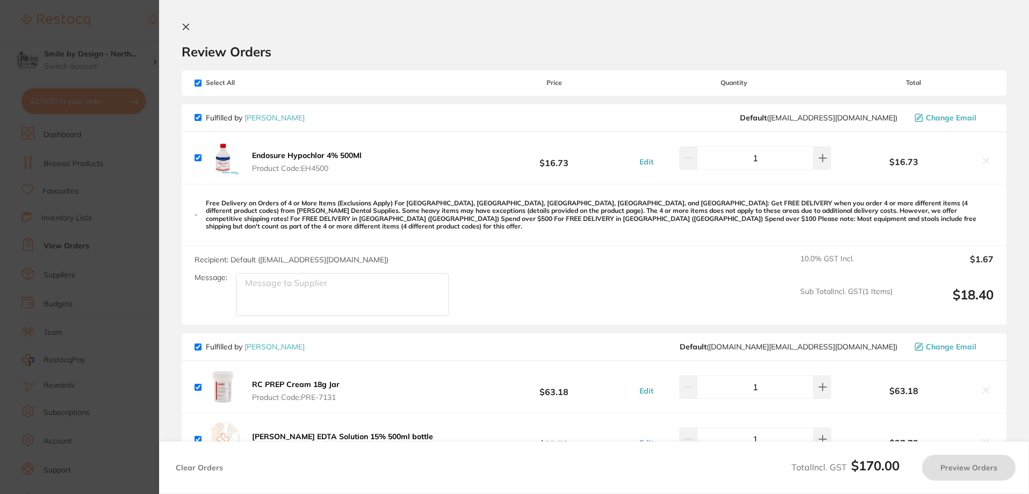
checkbox input "true"
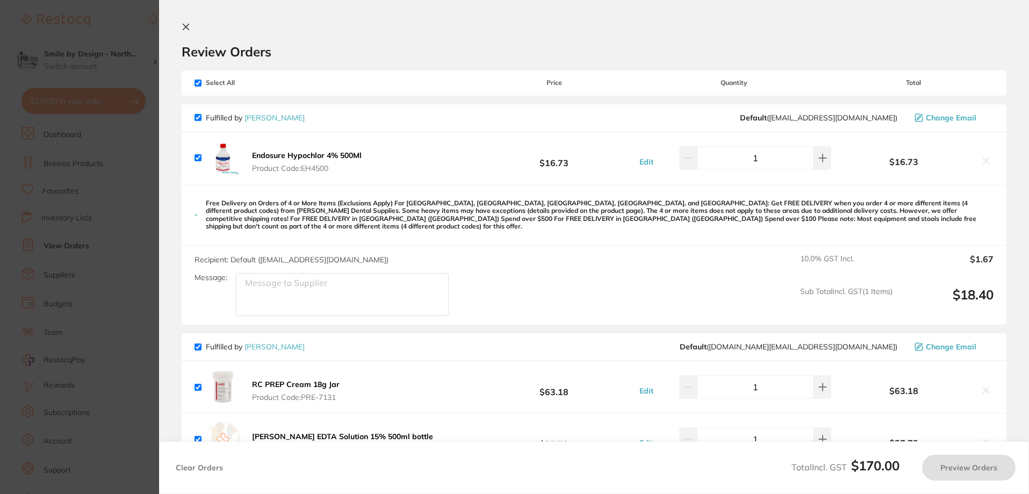
checkbox input "true"
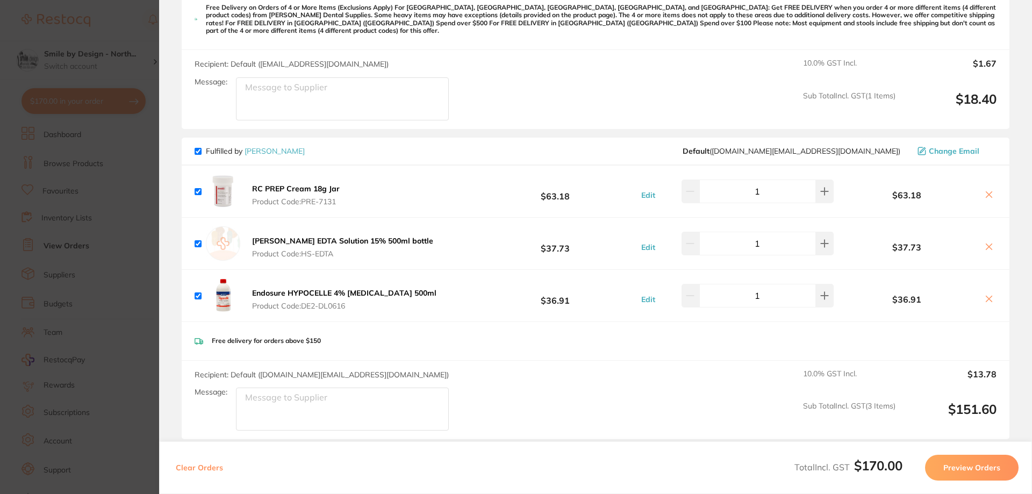
scroll to position [215, 0]
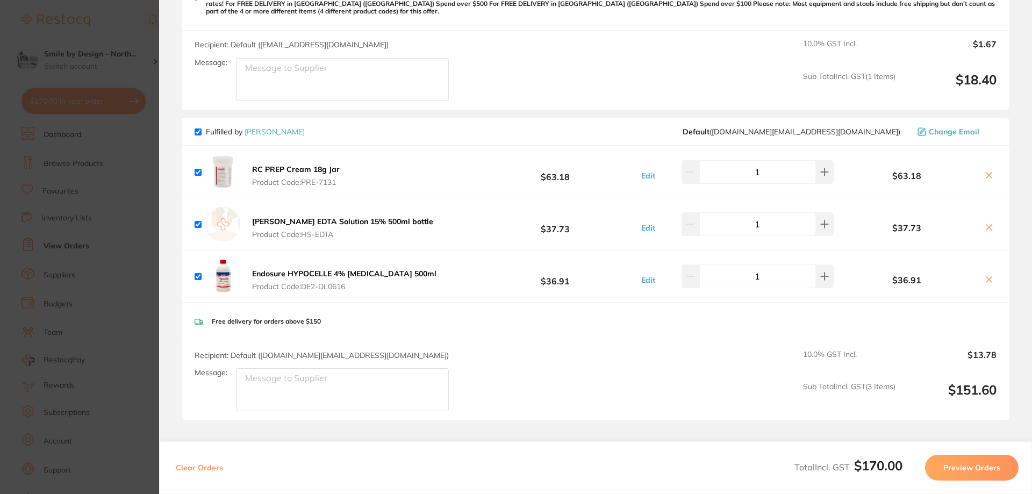
click at [986, 275] on icon at bounding box center [988, 279] width 9 height 9
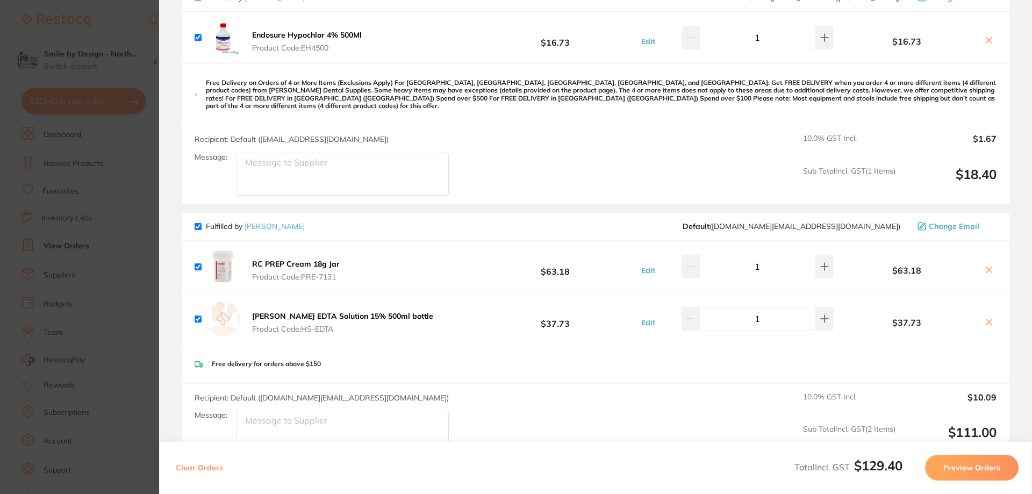
scroll to position [107, 0]
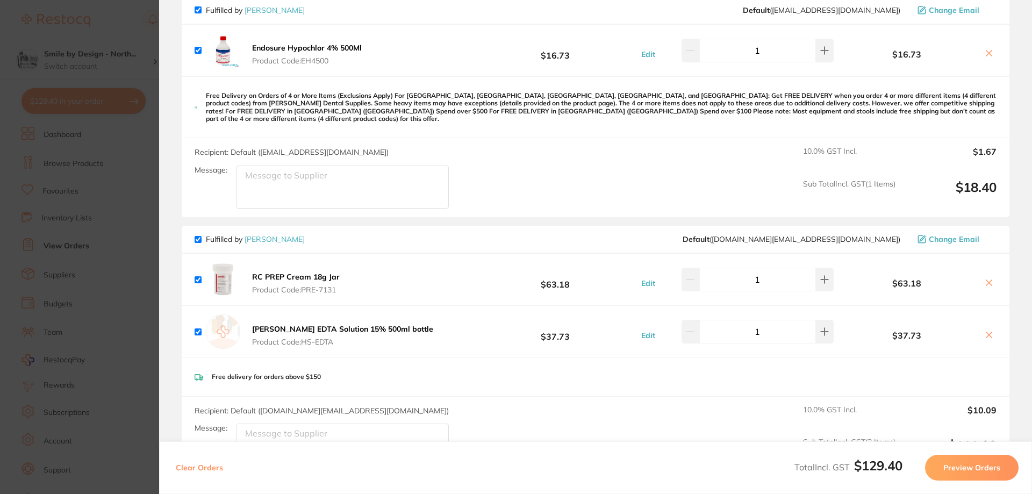
click at [988, 330] on icon at bounding box center [988, 334] width 9 height 9
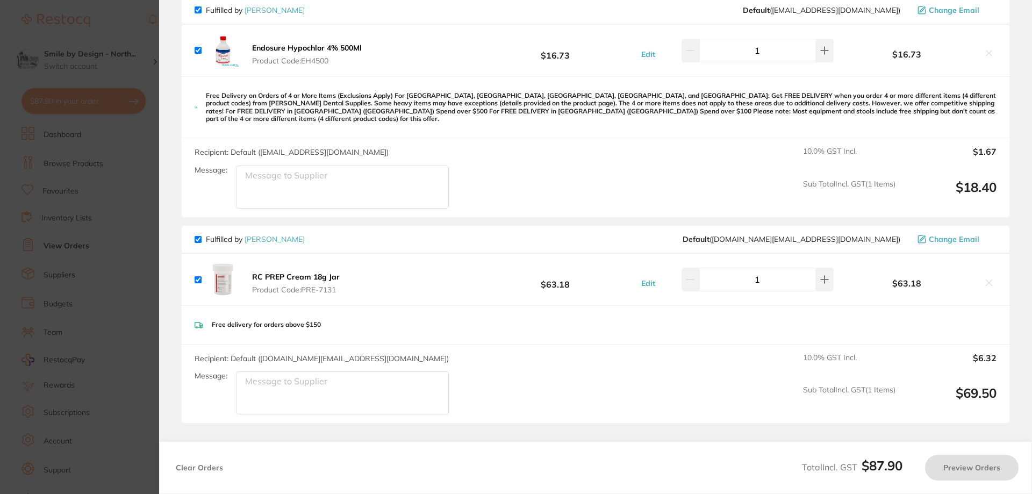
click at [105, 229] on section "Update RRP Set your pre negotiated price for this item. Item Agreed RRP (excl. …" at bounding box center [516, 247] width 1032 height 494
checkbox input "true"
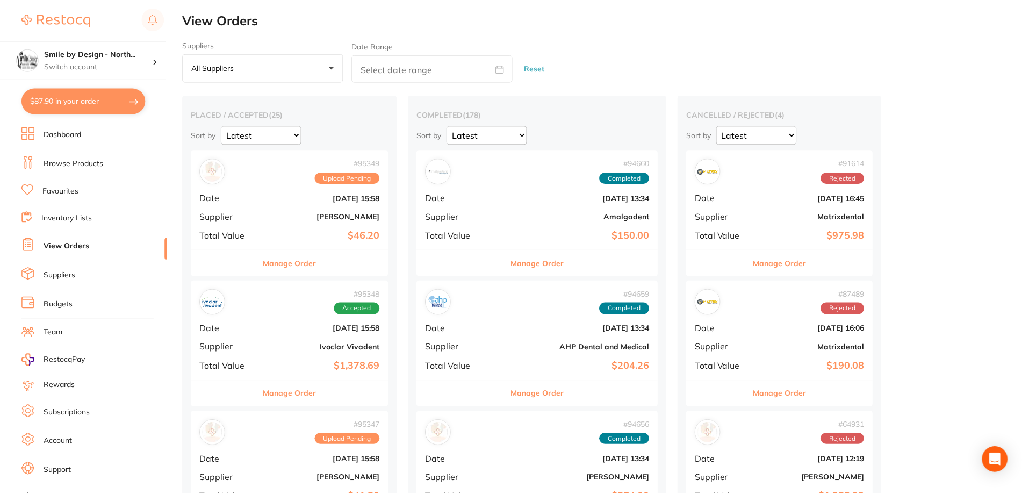
scroll to position [2, 0]
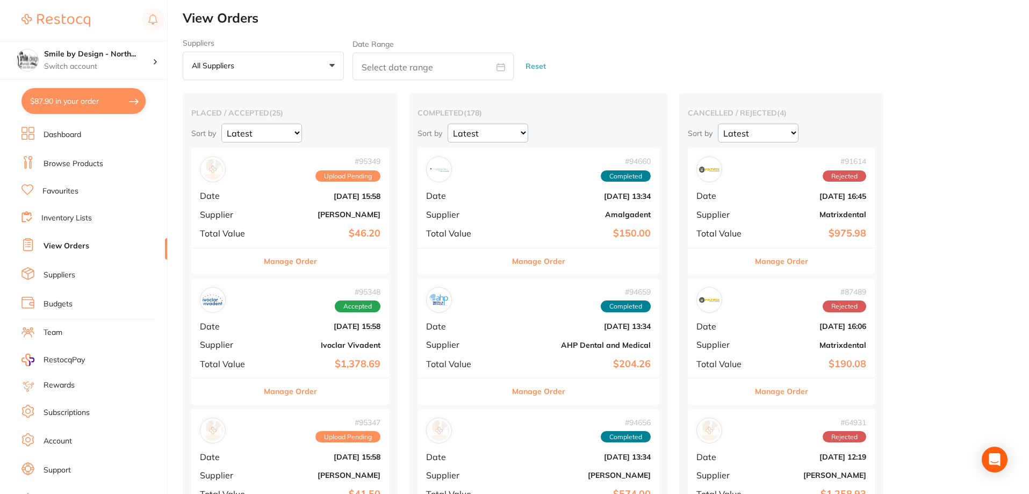
click at [78, 164] on link "Browse Products" at bounding box center [74, 164] width 60 height 11
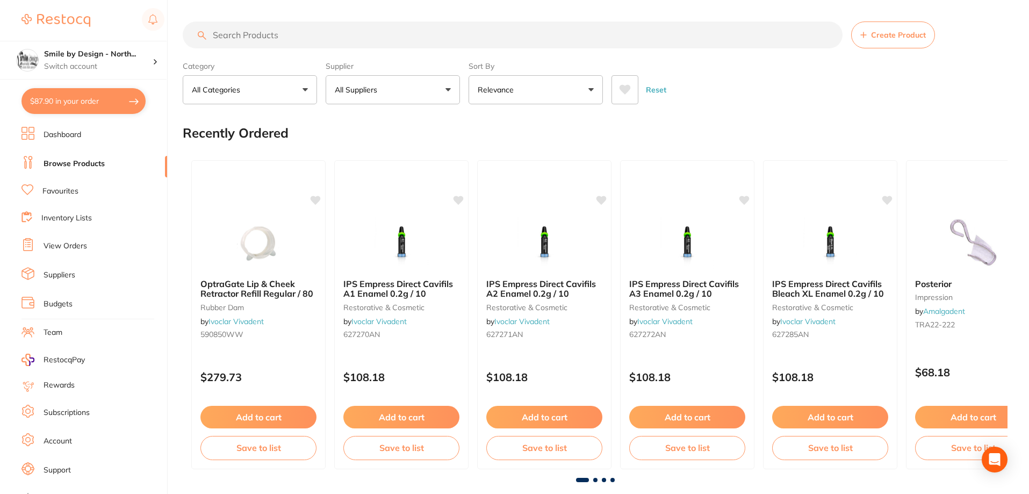
click at [87, 101] on button "$87.90 in your order" at bounding box center [83, 101] width 124 height 26
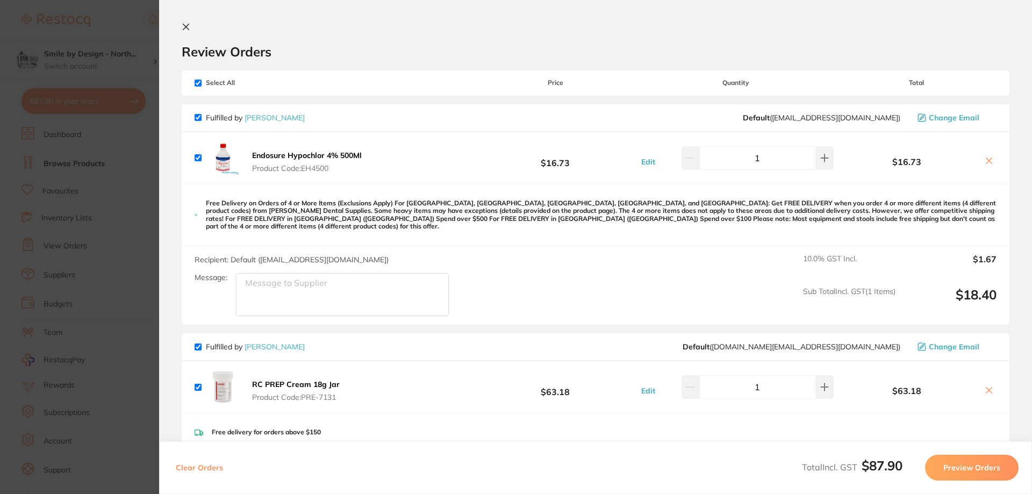
click at [304, 159] on b "Endosure Hypochlor 4% 500Ml" at bounding box center [307, 155] width 110 height 10
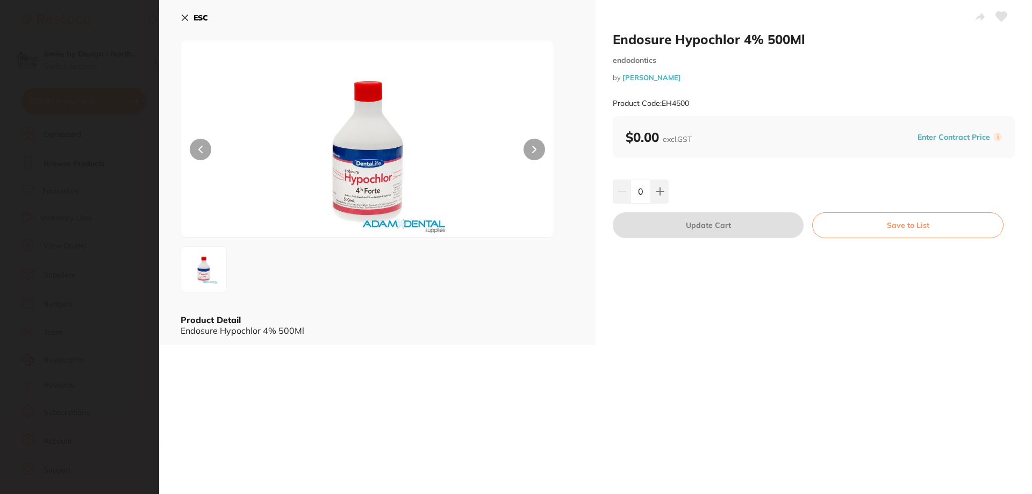
type input "1"
click at [183, 20] on icon at bounding box center [185, 18] width 6 height 6
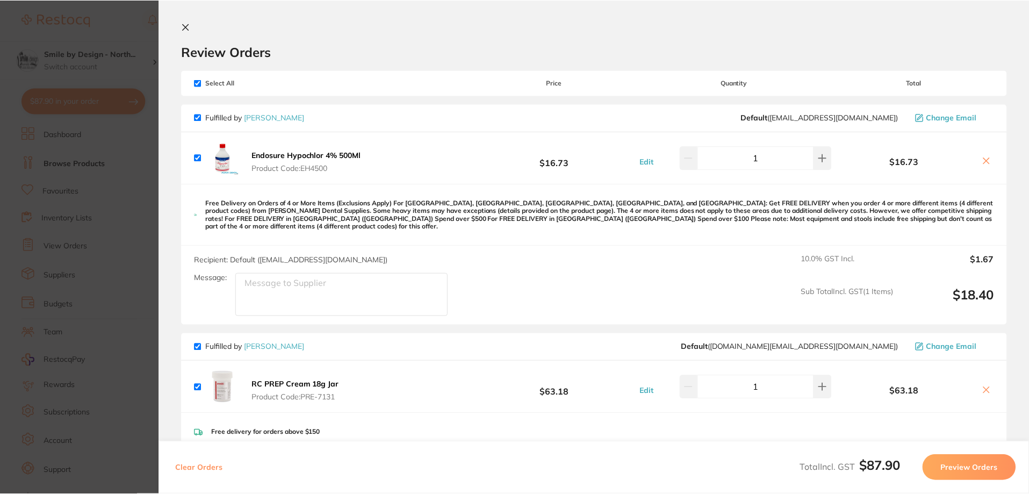
scroll to position [2, 0]
click at [983, 162] on icon at bounding box center [986, 161] width 6 height 6
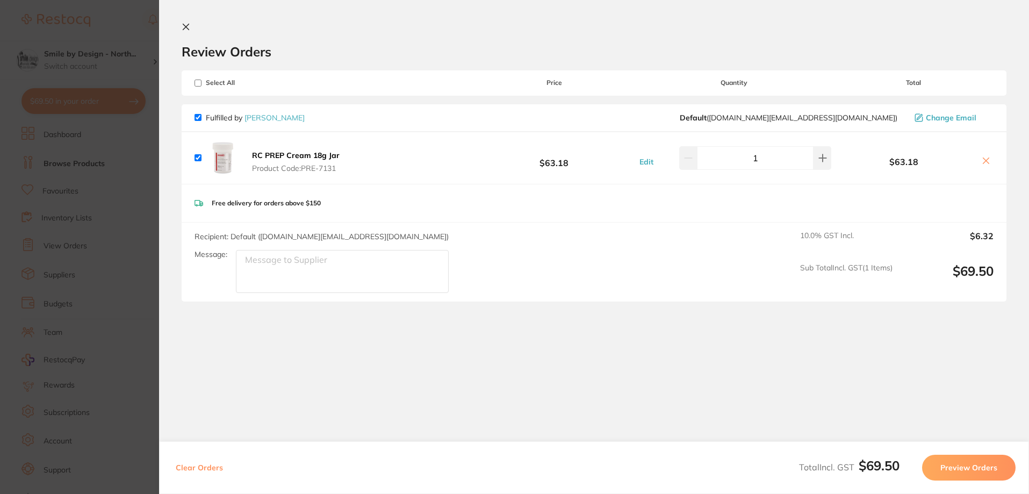
checkbox input "true"
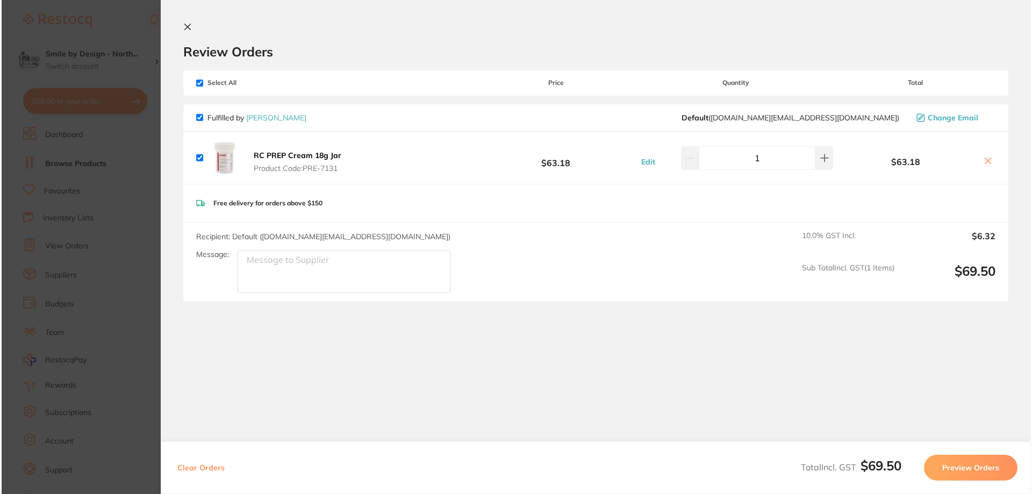
scroll to position [0, 0]
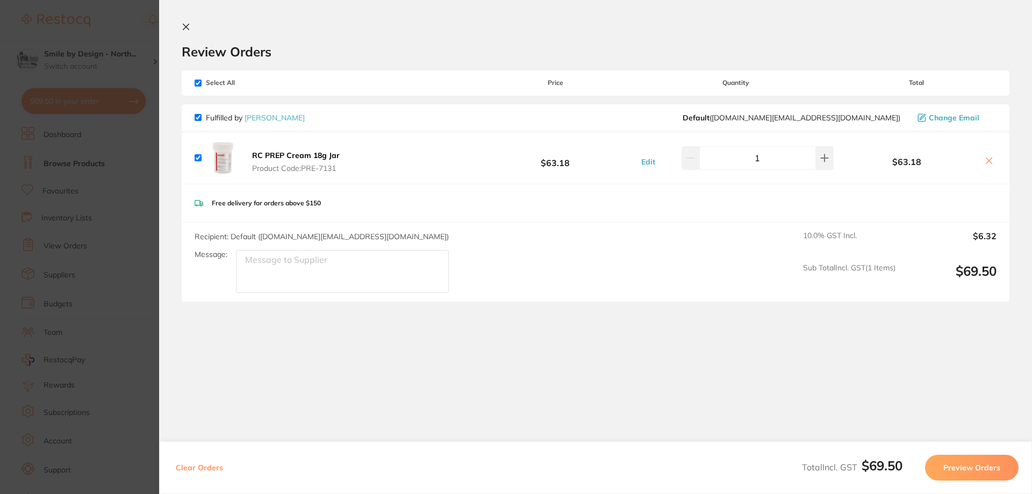
click at [969, 470] on button "Preview Orders" at bounding box center [972, 468] width 94 height 26
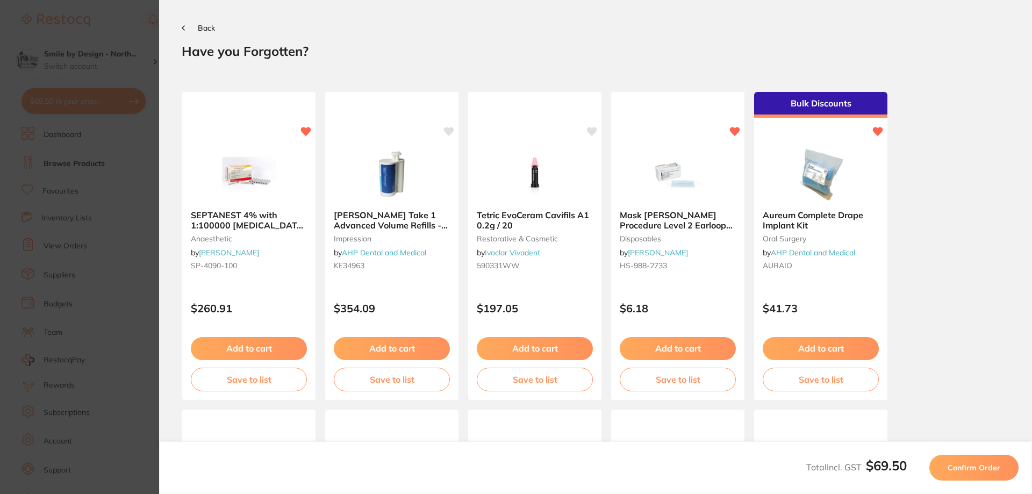
click at [182, 30] on icon at bounding box center [183, 27] width 3 height 5
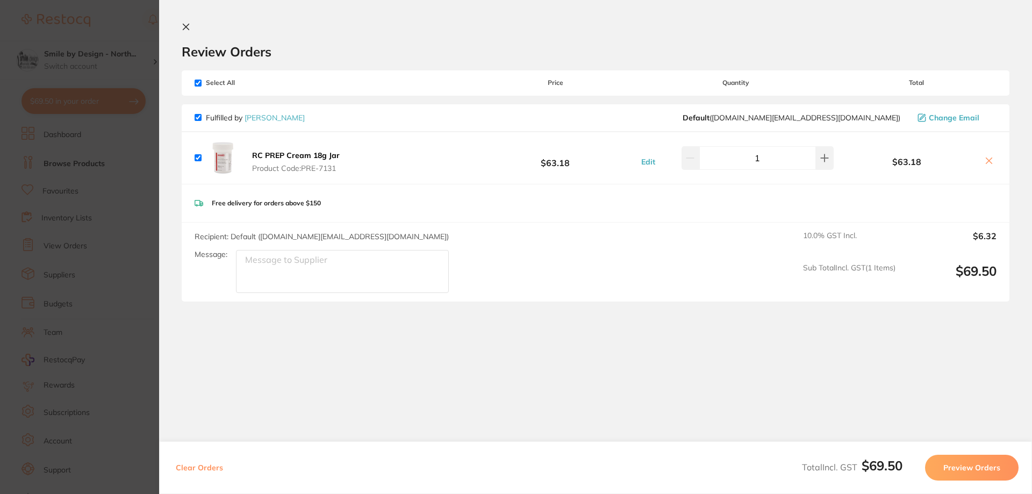
click at [78, 290] on section "Update RRP Set your pre negotiated price for this item. Item Agreed RRP (excl. …" at bounding box center [516, 247] width 1032 height 494
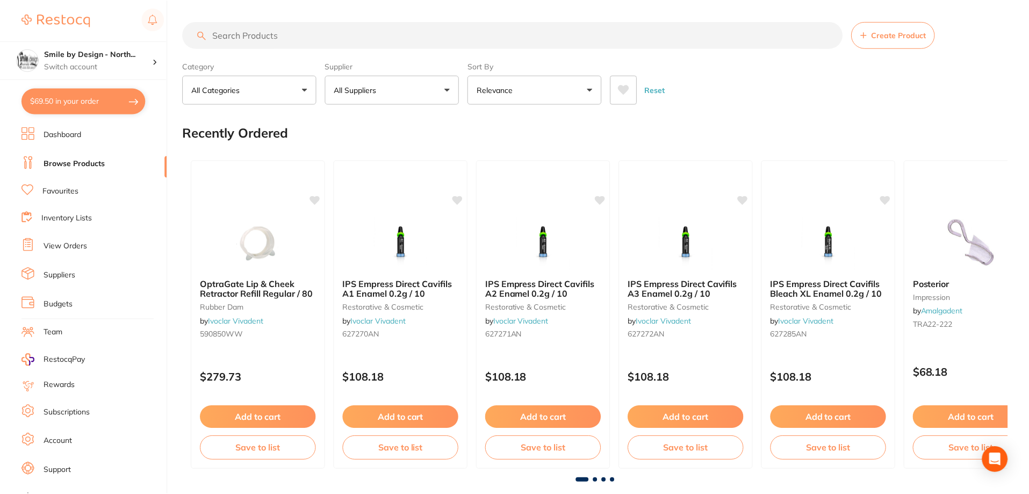
scroll to position [2, 0]
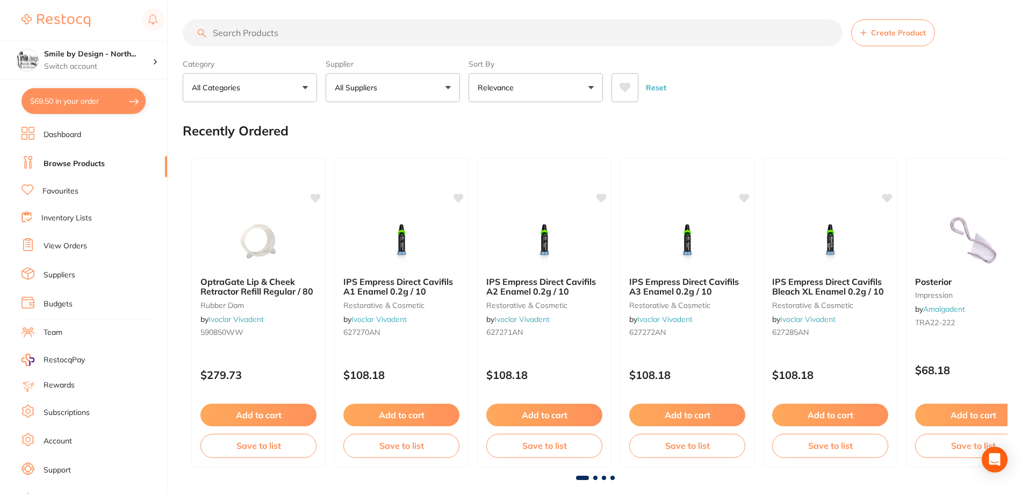
click at [56, 193] on link "Favourites" at bounding box center [60, 191] width 36 height 11
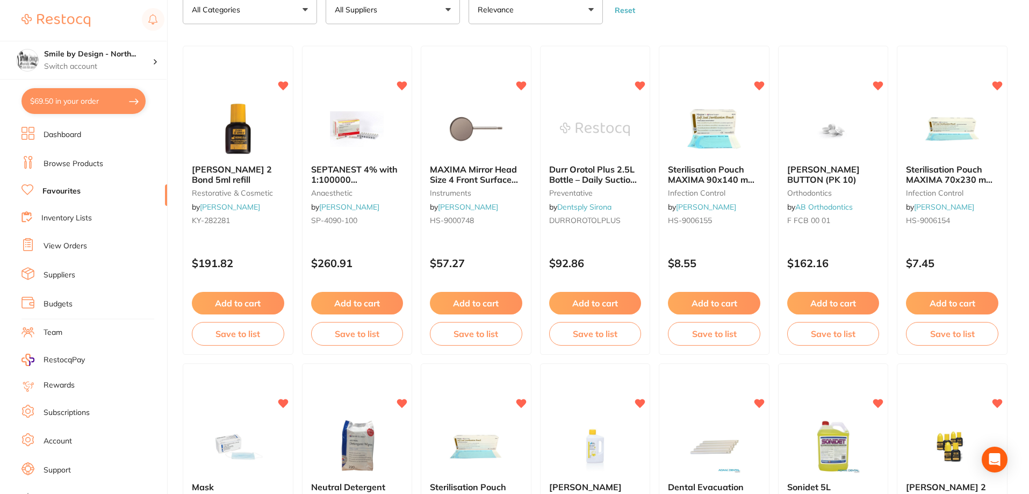
scroll to position [30, 0]
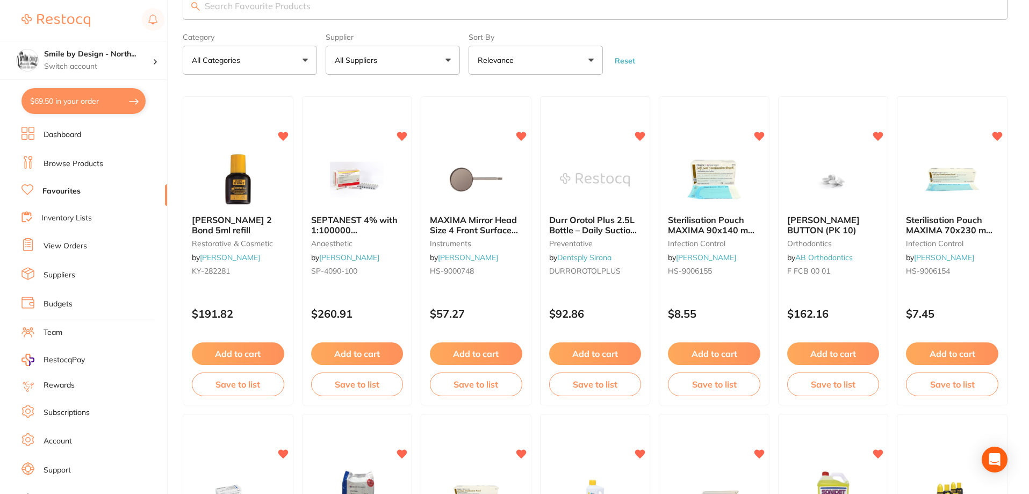
click at [411, 58] on button "All Suppliers" at bounding box center [393, 60] width 134 height 29
type input "henr"
click at [354, 154] on img at bounding box center [347, 153] width 14 height 14
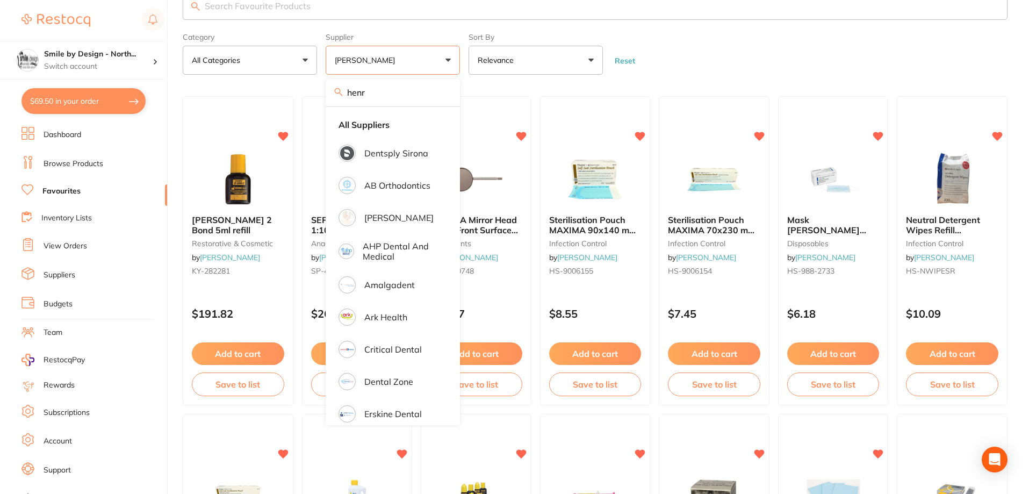
click at [887, 73] on form "Category All Categories All Categories anaesthetic crown & bridge disposables i…" at bounding box center [595, 51] width 825 height 46
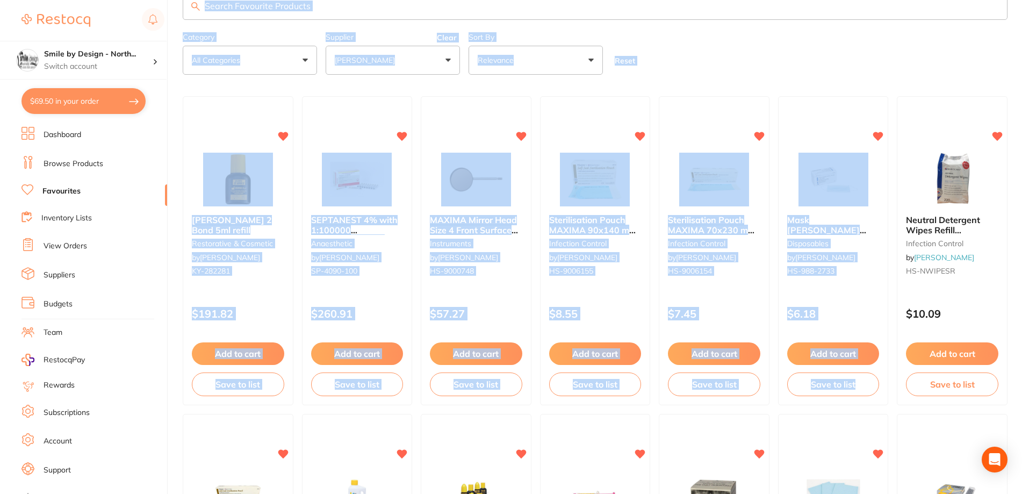
drag, startPoint x: 1029, startPoint y: 99, endPoint x: 1031, endPoint y: 115, distance: 16.3
click at [1029, 115] on html "$69.50 Smile by Design - North... Switch account Smile by Design Smile by Desig…" at bounding box center [514, 217] width 1029 height 494
click at [979, 58] on form "Category All Categories All Categories anaesthetic crown & bridge disposables i…" at bounding box center [595, 51] width 825 height 46
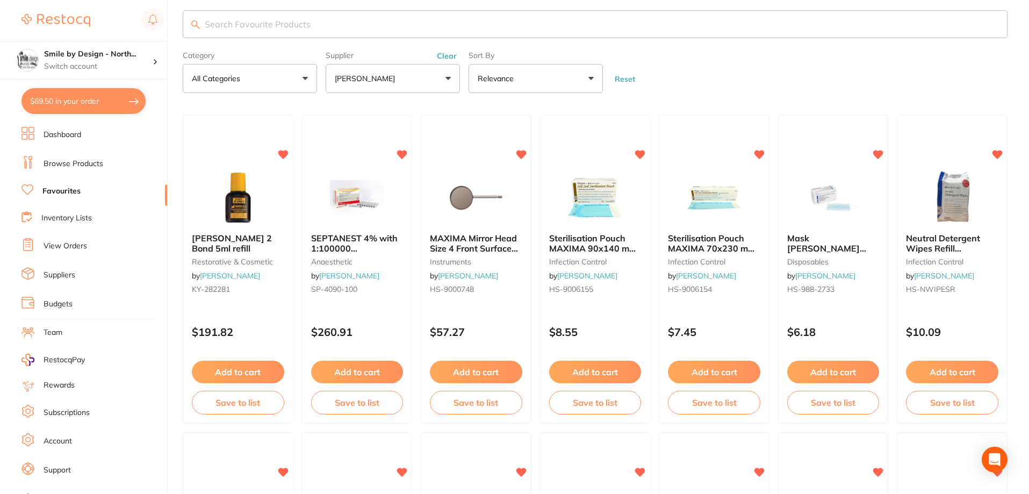
scroll to position [6, 0]
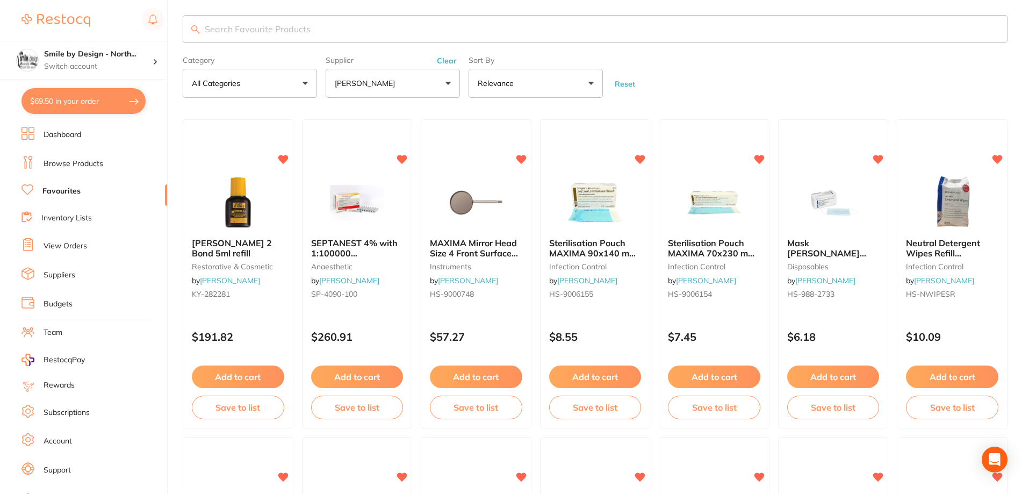
click at [82, 101] on button "$69.50 in your order" at bounding box center [83, 101] width 124 height 26
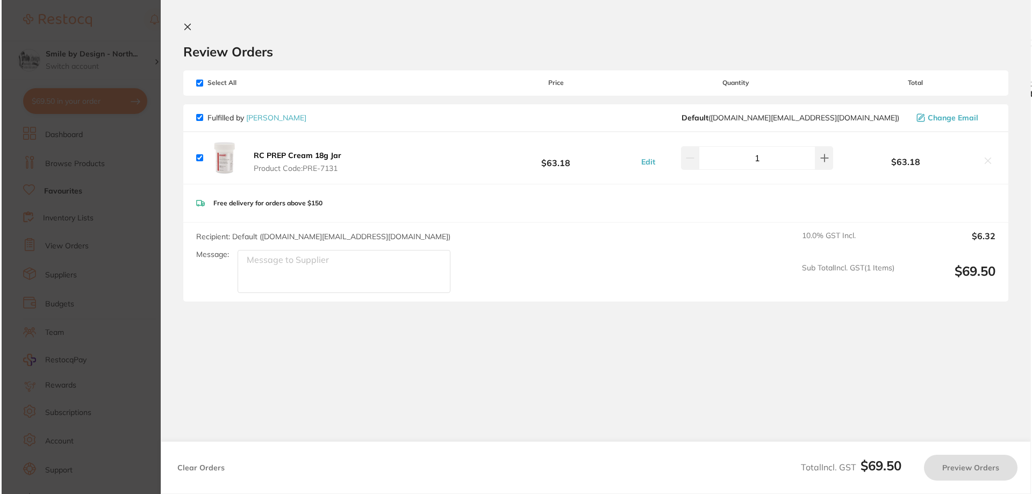
scroll to position [0, 0]
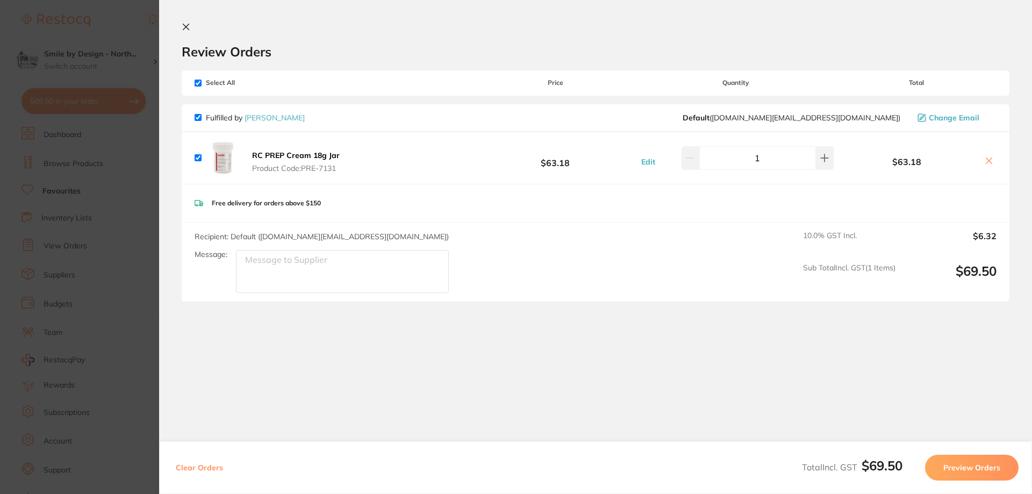
click at [965, 466] on button "Preview Orders" at bounding box center [972, 468] width 94 height 26
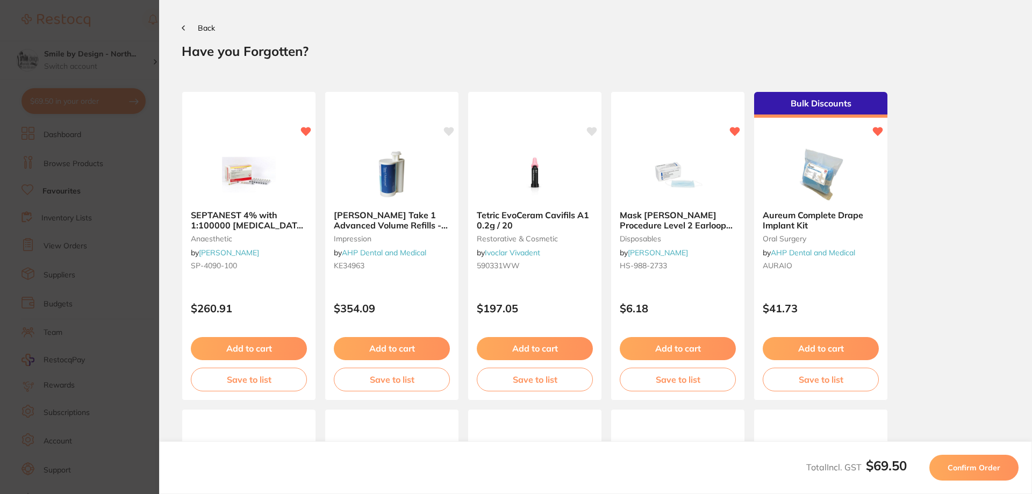
click at [962, 472] on span "Confirm Order" at bounding box center [973, 468] width 53 height 10
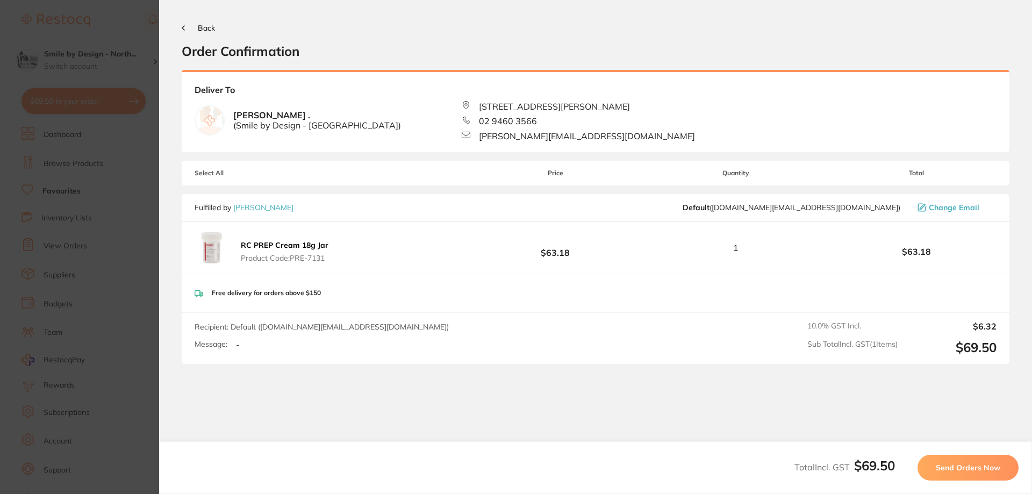
click at [964, 470] on span "Send Orders Now" at bounding box center [968, 468] width 64 height 10
